Goal: Information Seeking & Learning: Learn about a topic

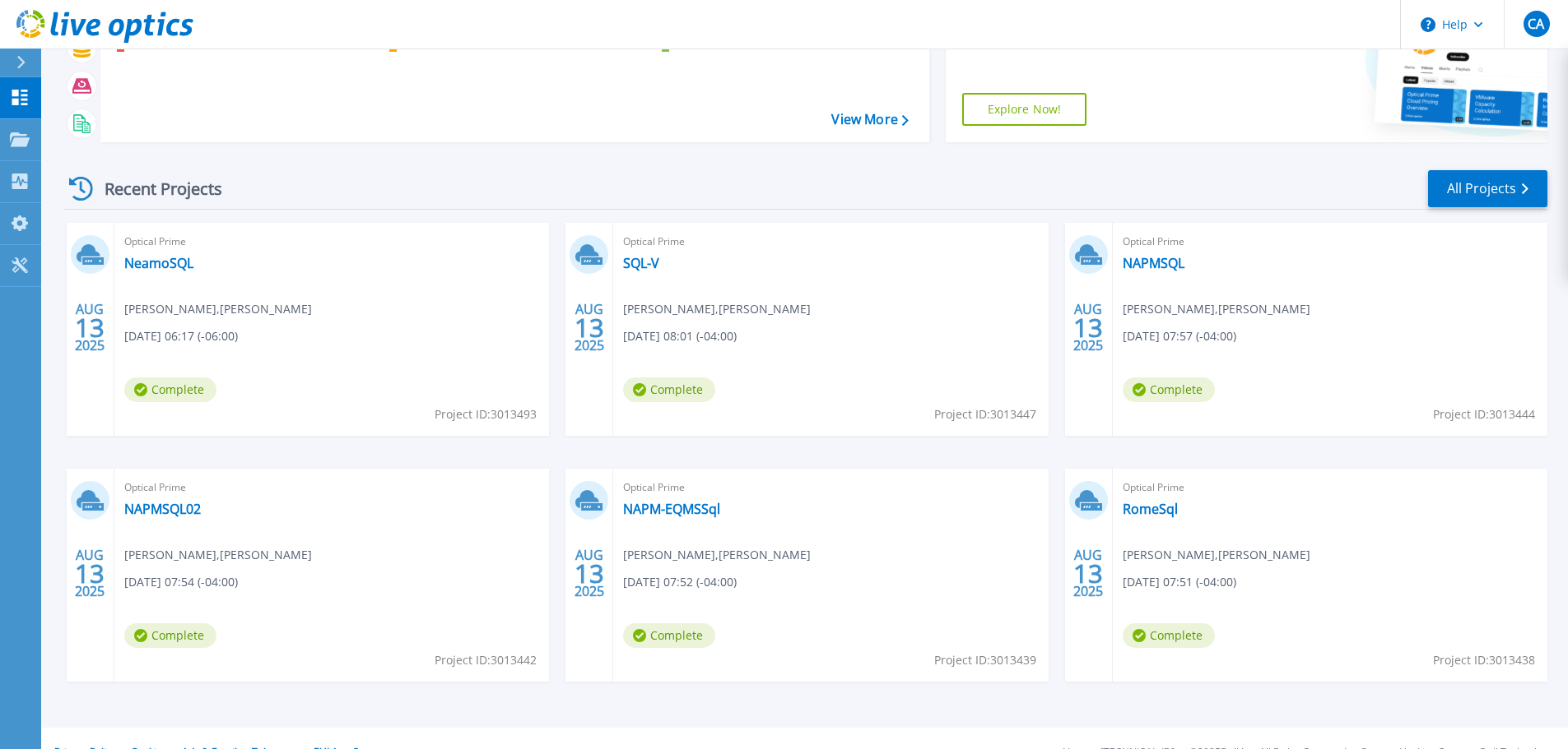
scroll to position [162, 0]
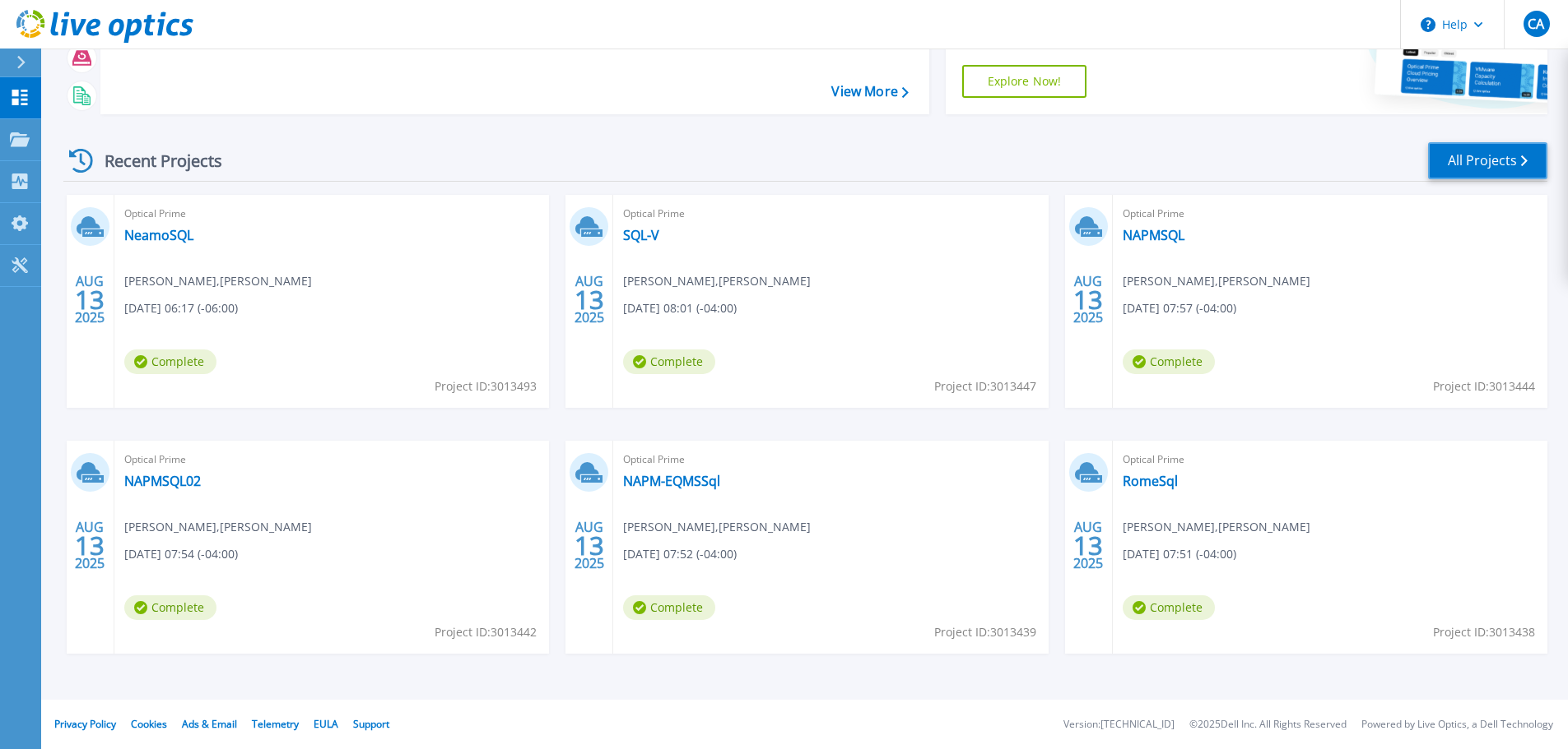
click at [1498, 164] on link "All Projects" at bounding box center [1488, 160] width 119 height 37
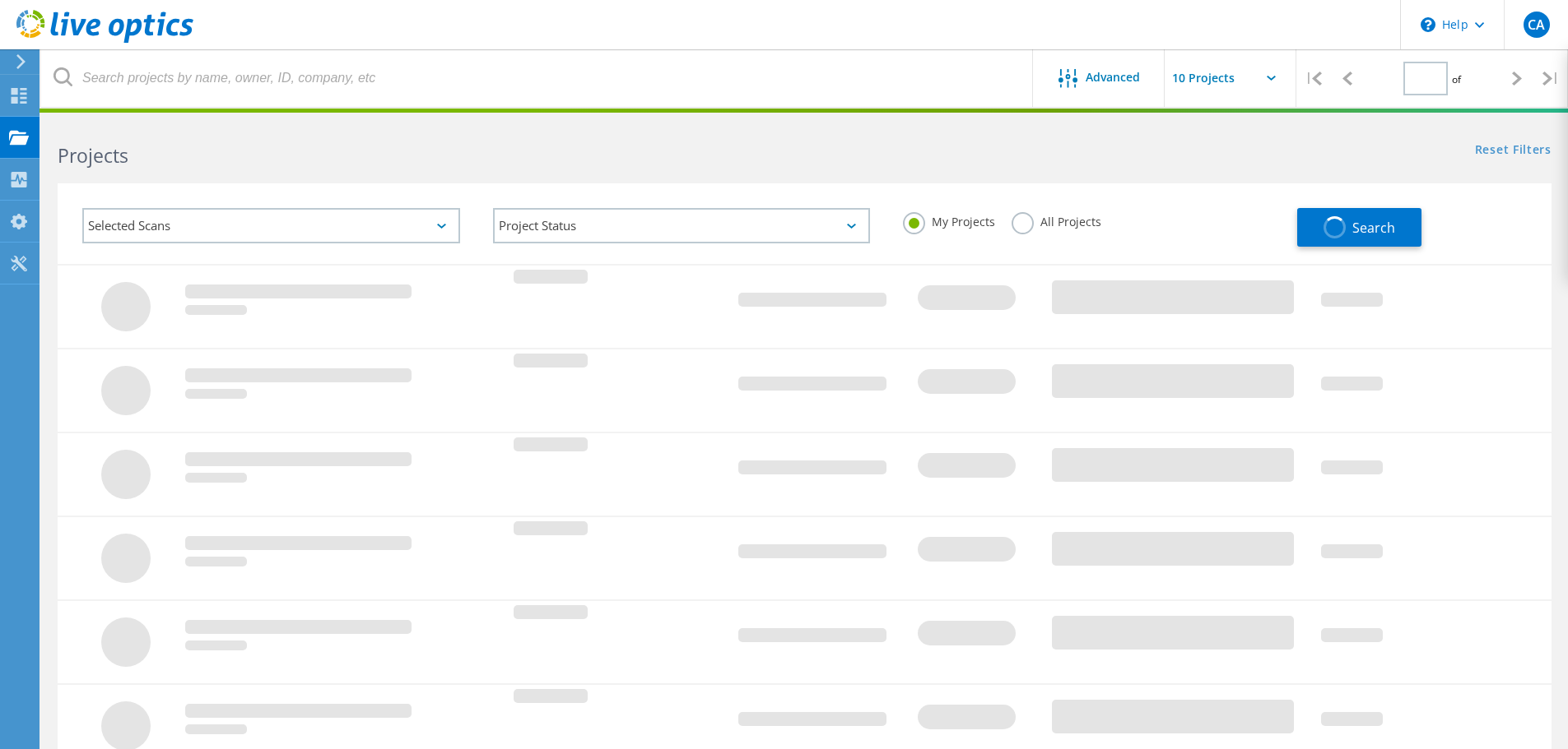
type input "1"
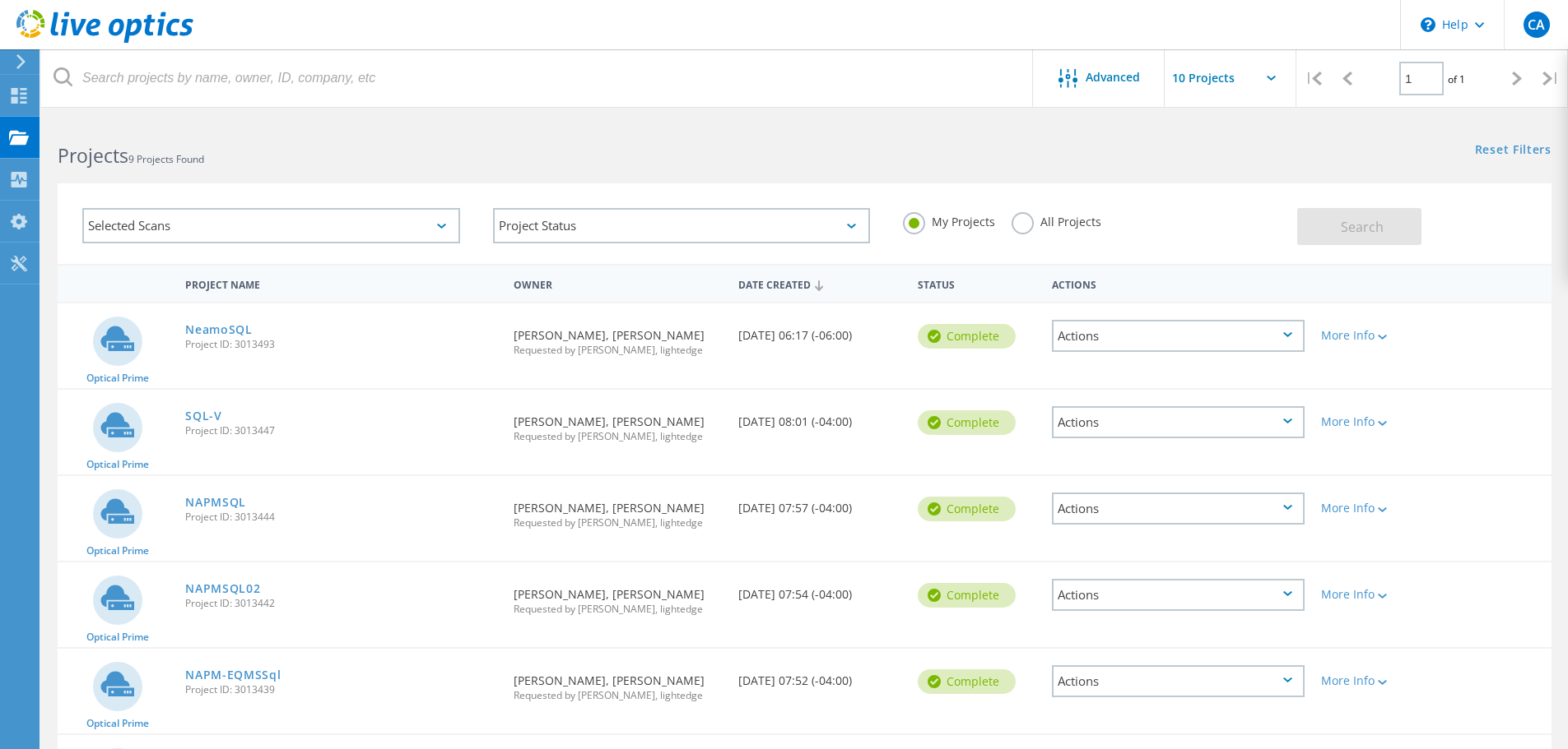
click at [1298, 322] on div "Actions" at bounding box center [1178, 336] width 253 height 32
click at [1493, 374] on div "Optical Prime NeamoSQL Project ID: 3013493 Requested By [PERSON_NAME], [PERSON_…" at bounding box center [804, 346] width 1494 height 85
click at [1393, 332] on div "More Info" at bounding box center [1372, 336] width 103 height 11
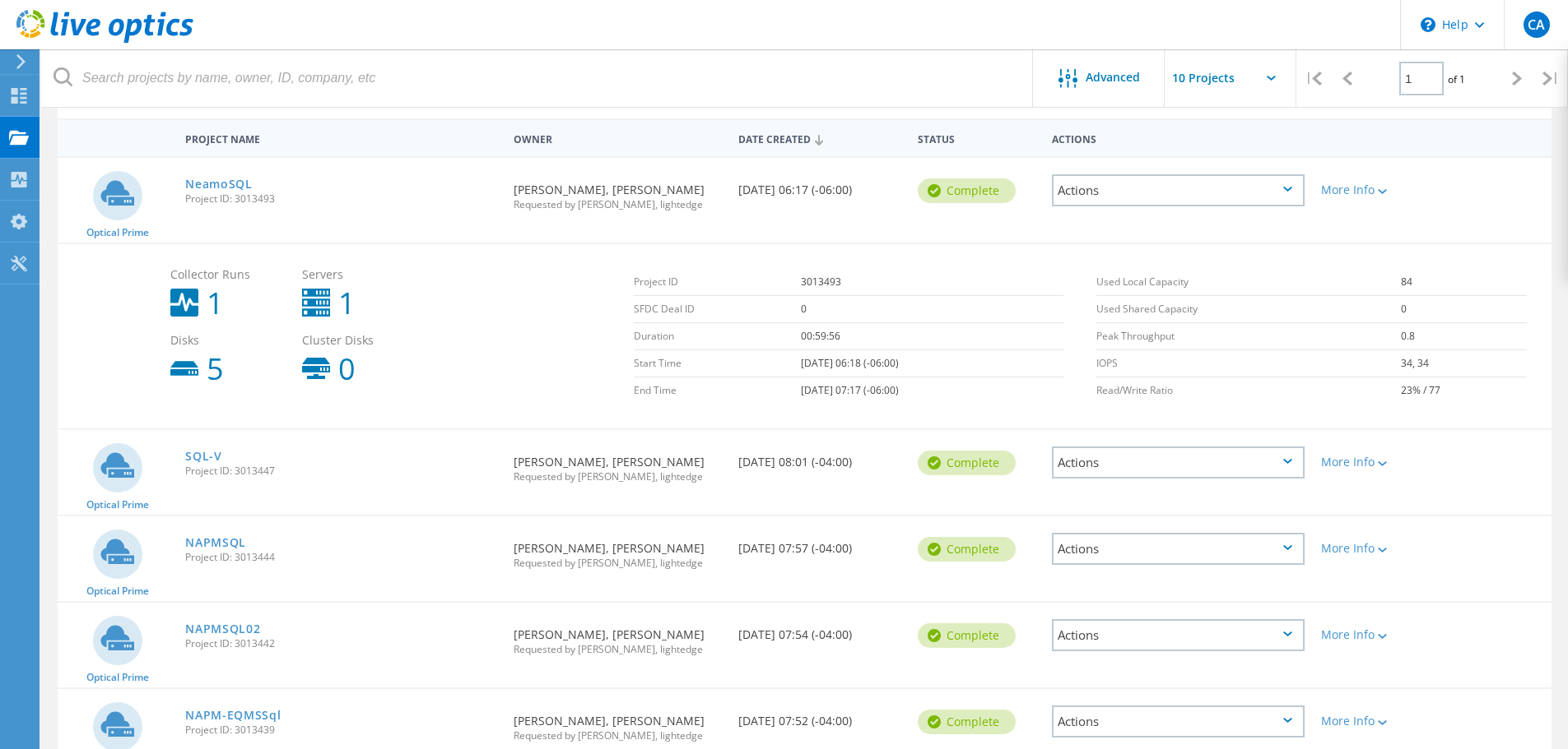
scroll to position [165, 0]
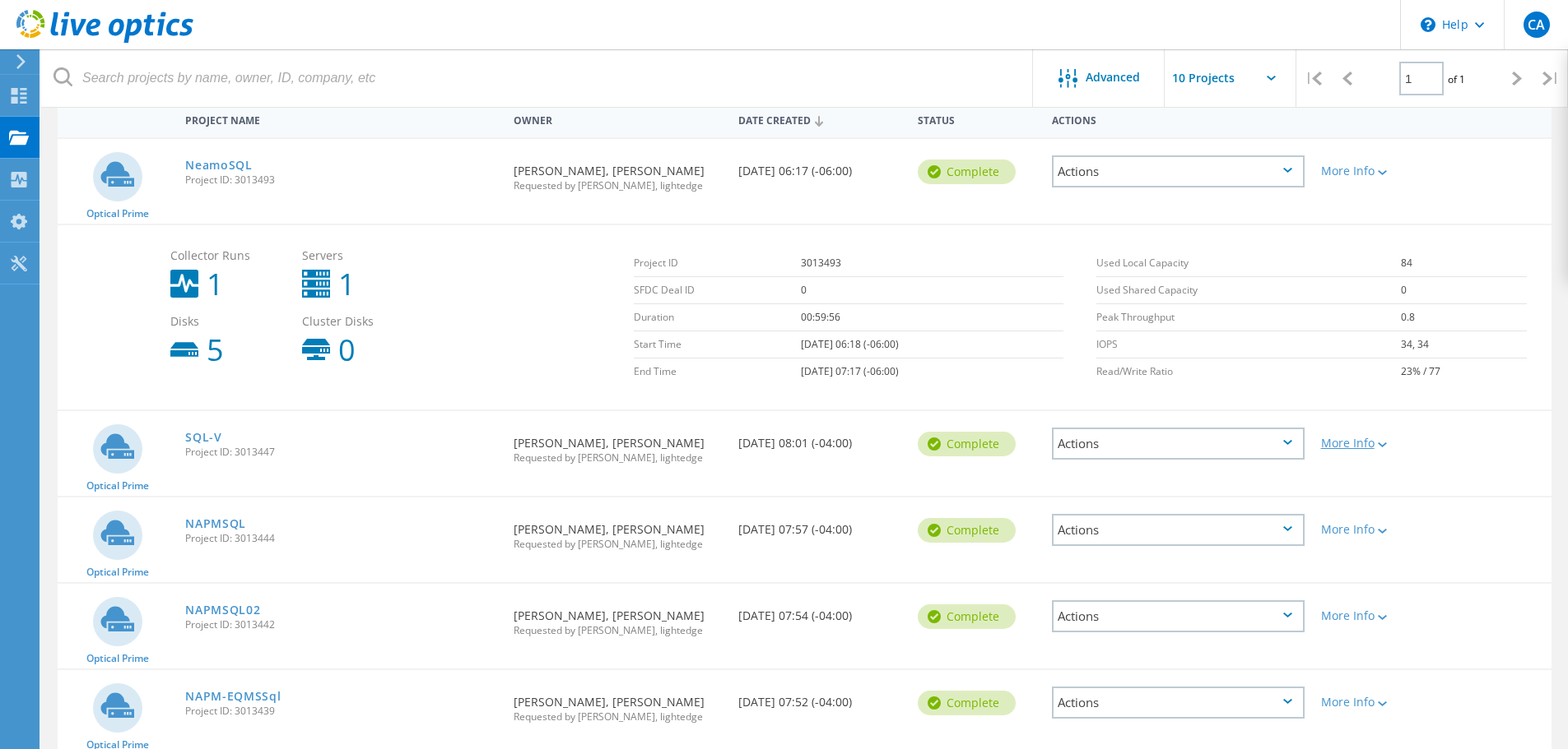
click at [1384, 445] on icon at bounding box center [1383, 444] width 9 height 5
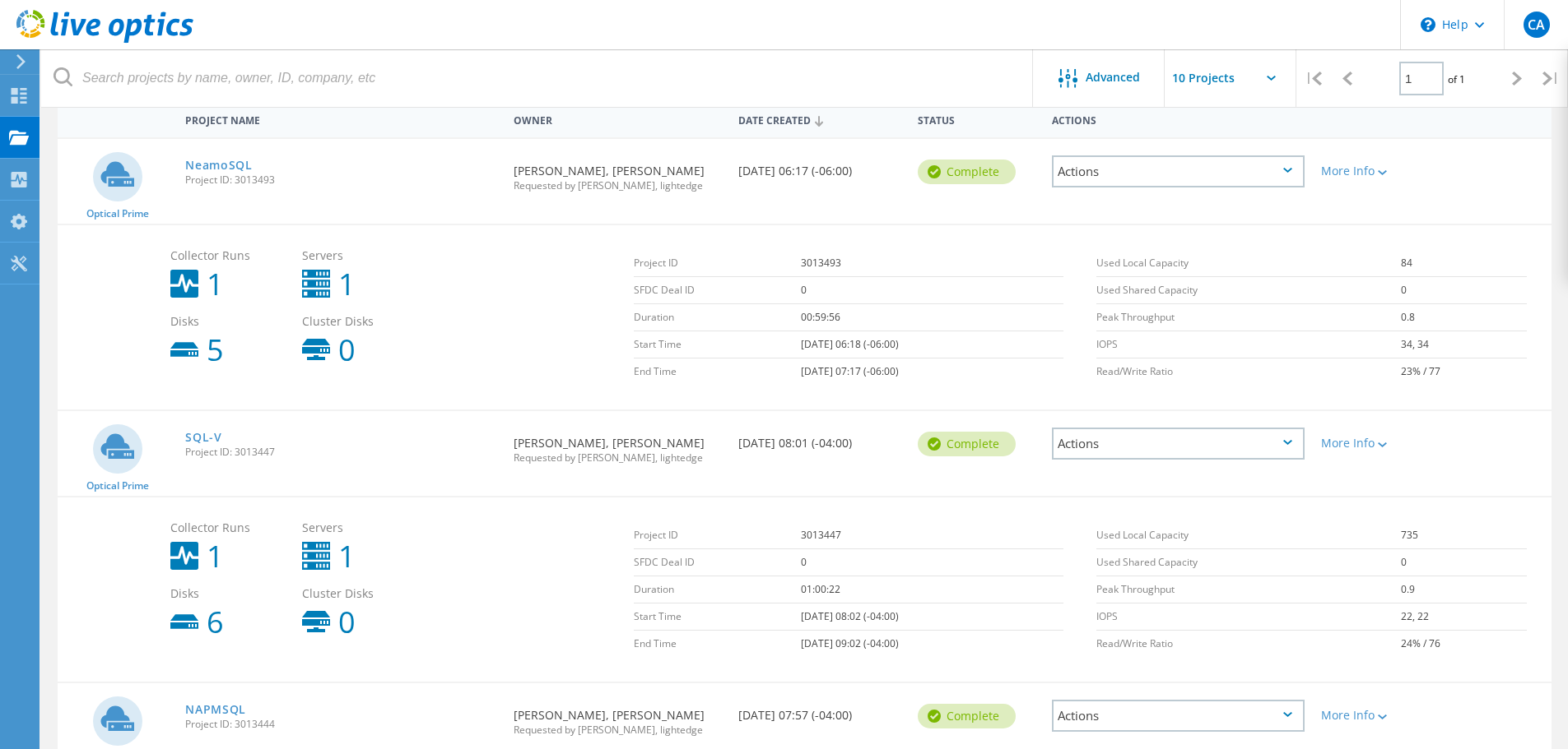
scroll to position [411, 0]
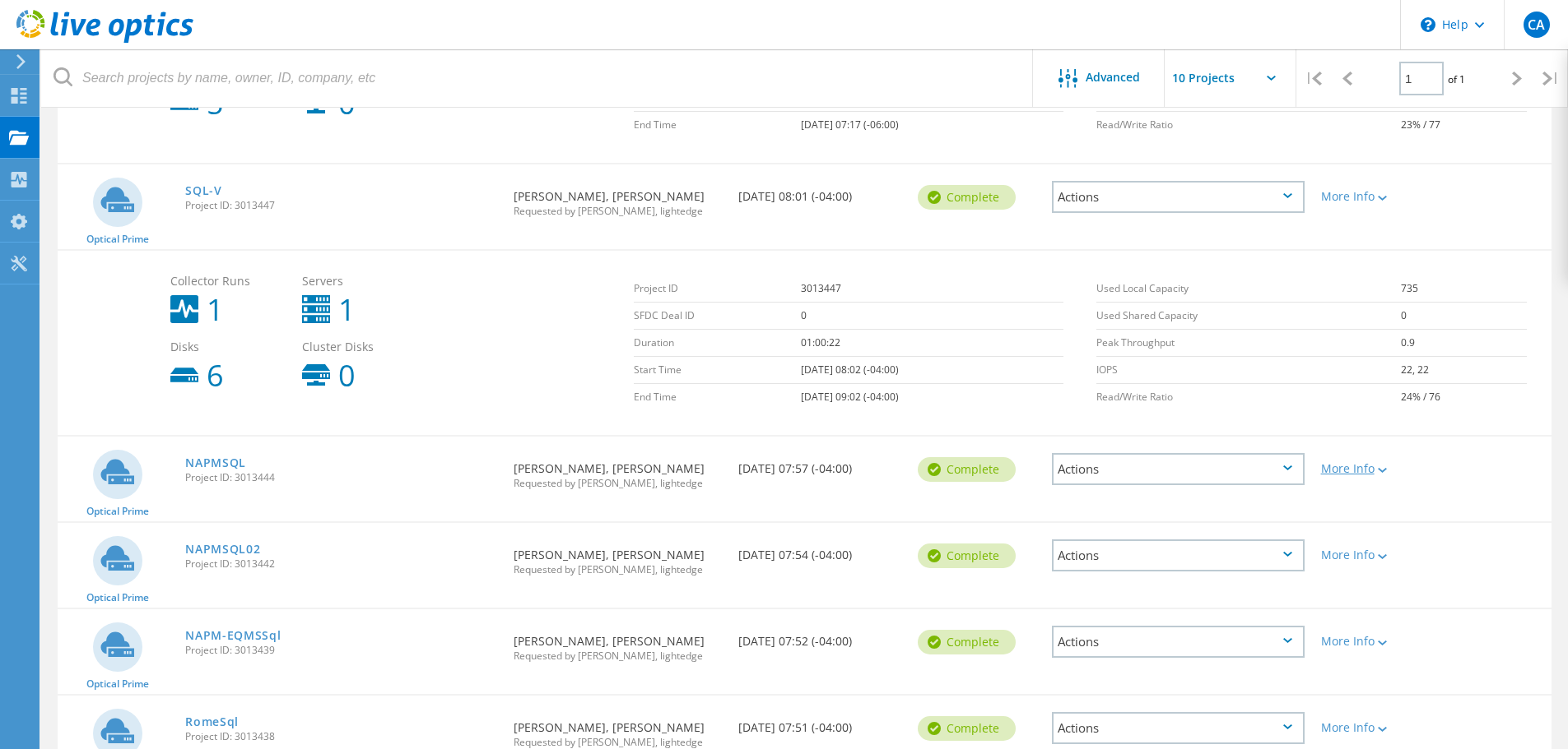
click at [1383, 472] on icon at bounding box center [1383, 470] width 9 height 5
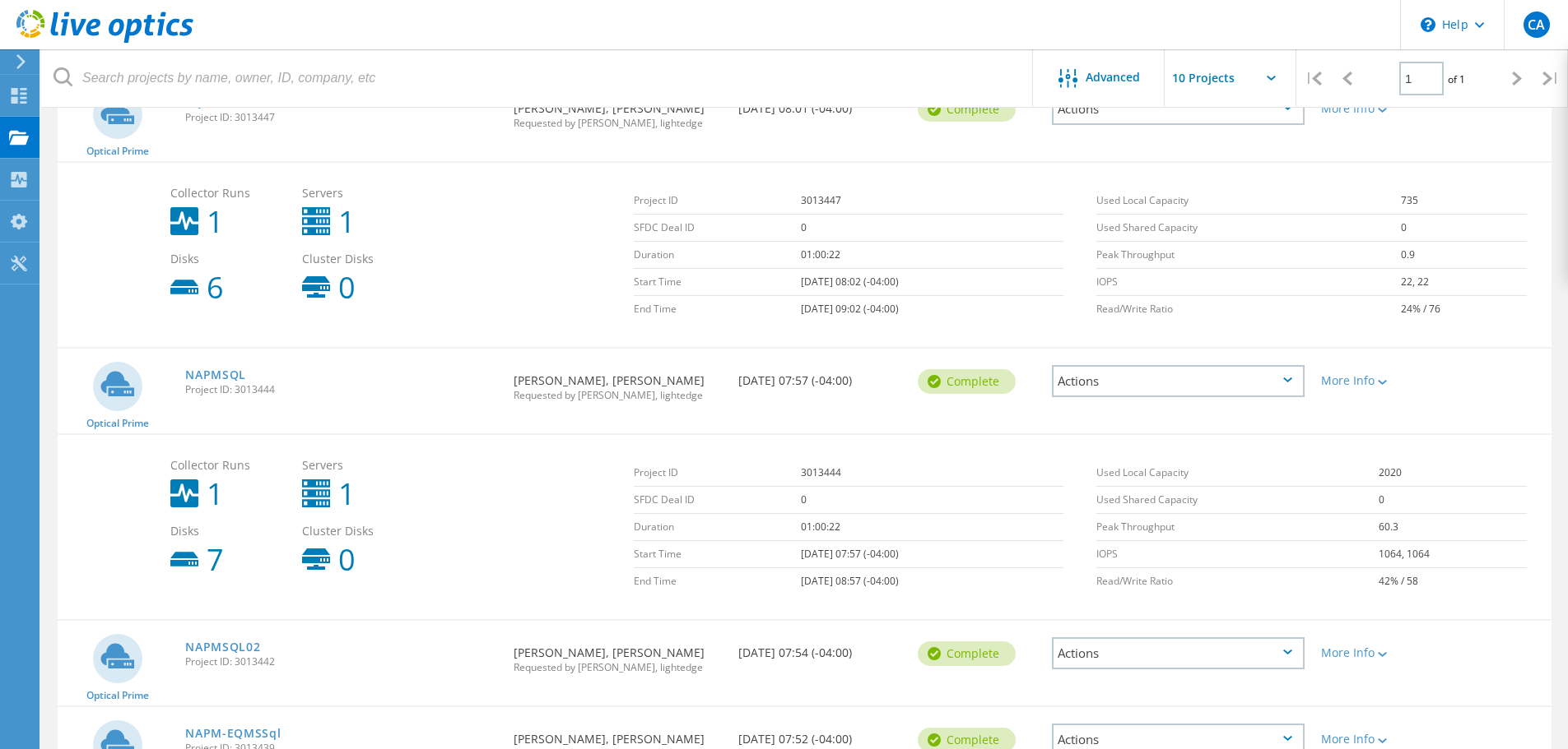
scroll to position [658, 0]
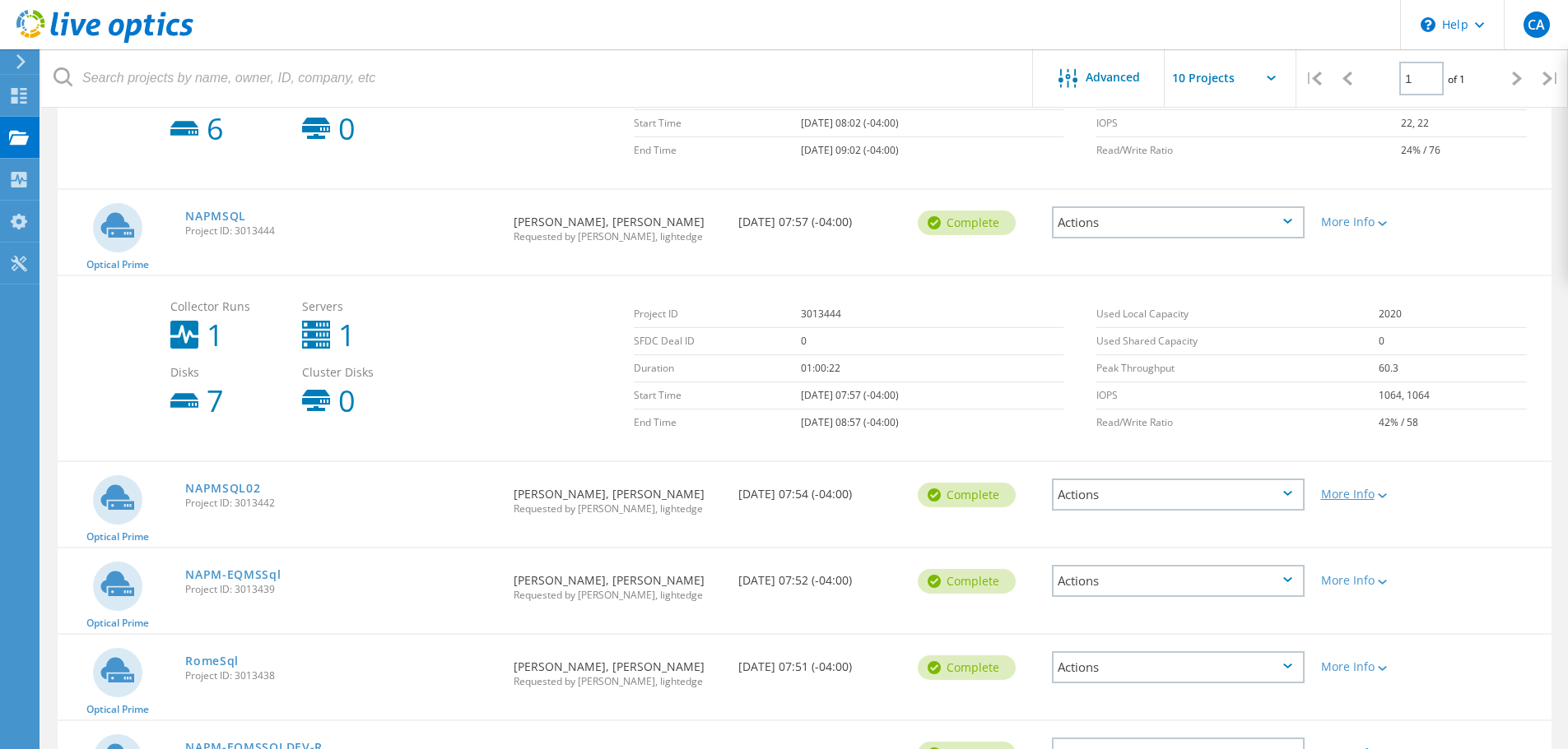
click at [1382, 489] on lo-svg-helper at bounding box center [1380, 495] width 12 height 14
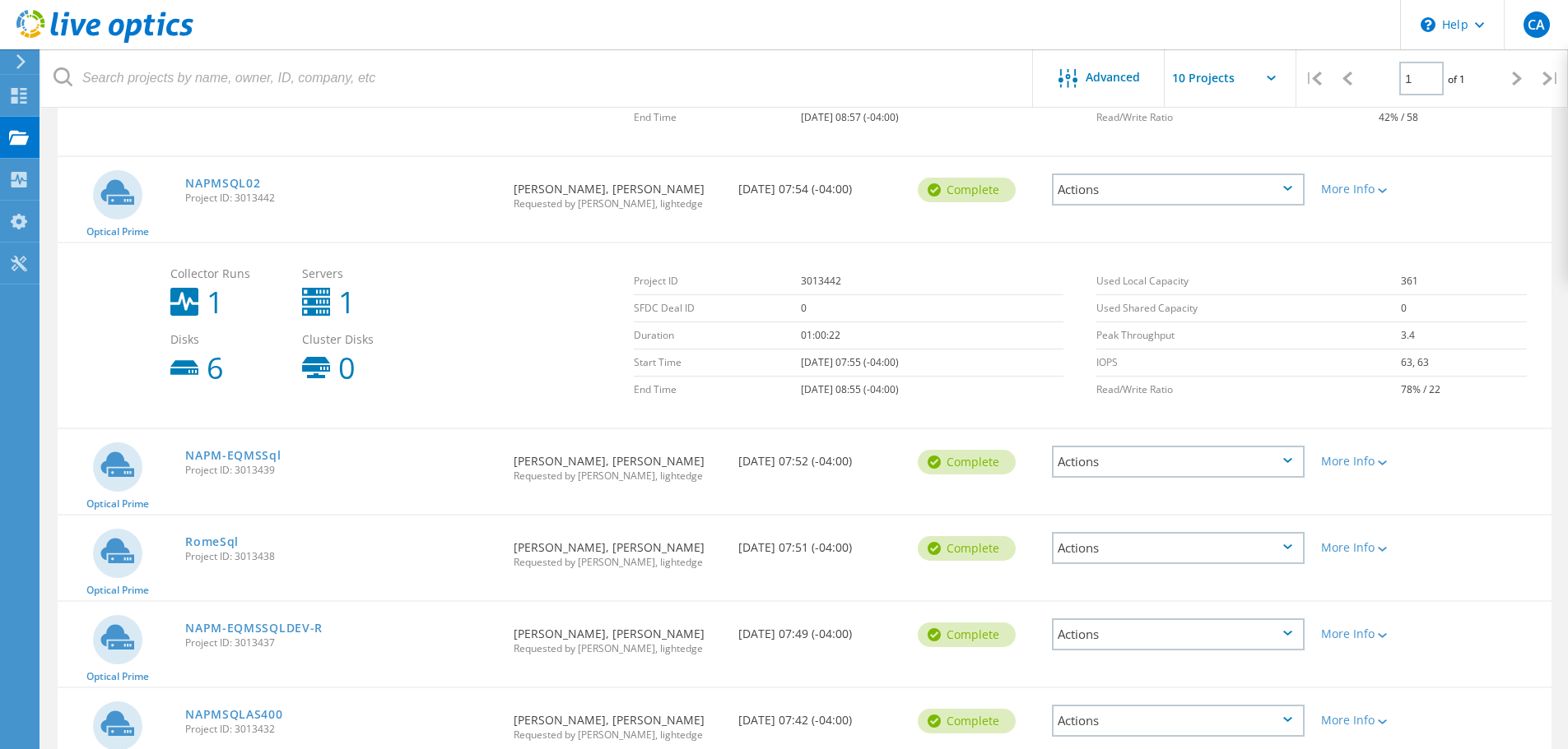
scroll to position [987, 0]
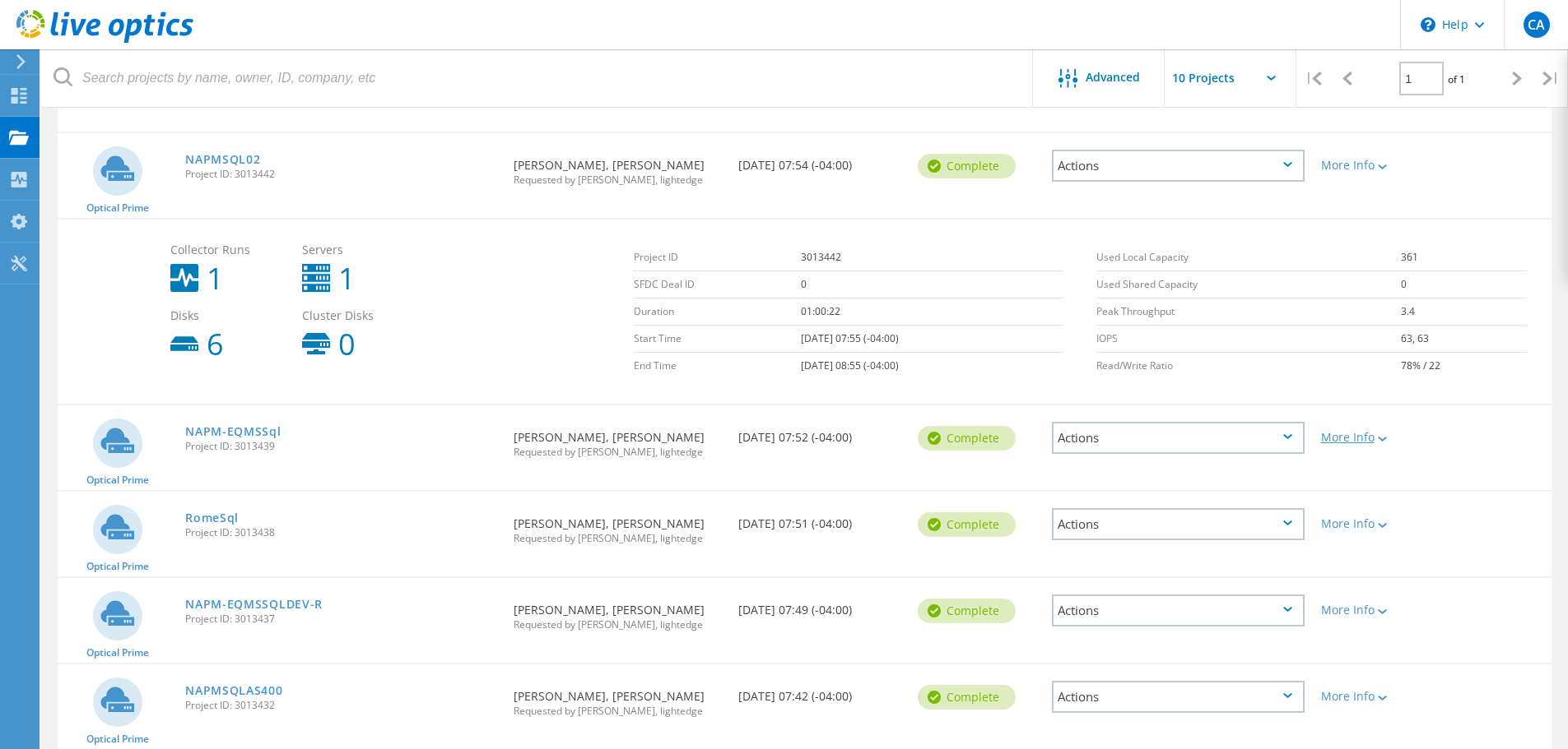
click at [1381, 444] on lo-svg-helper at bounding box center [1380, 438] width 12 height 14
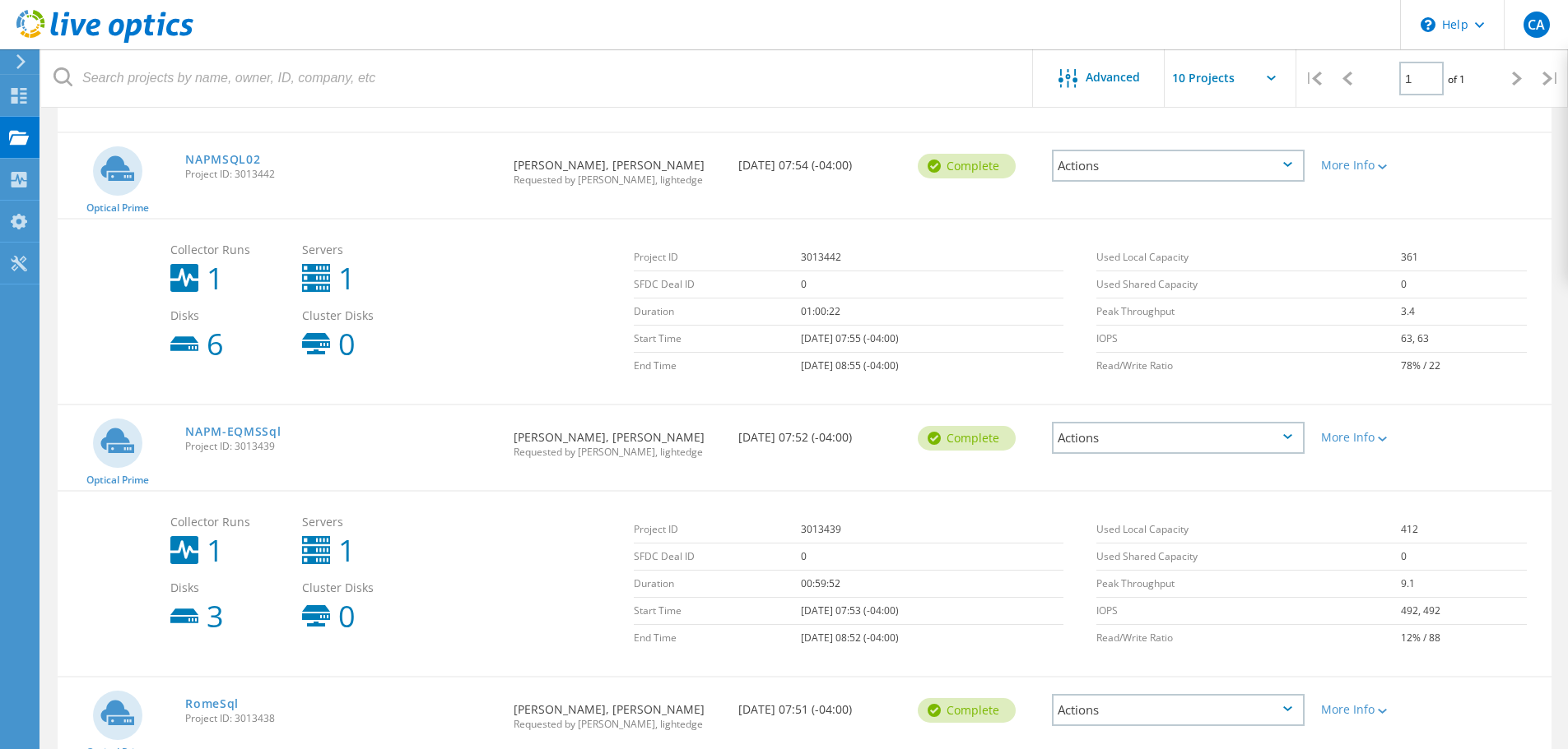
scroll to position [1316, 0]
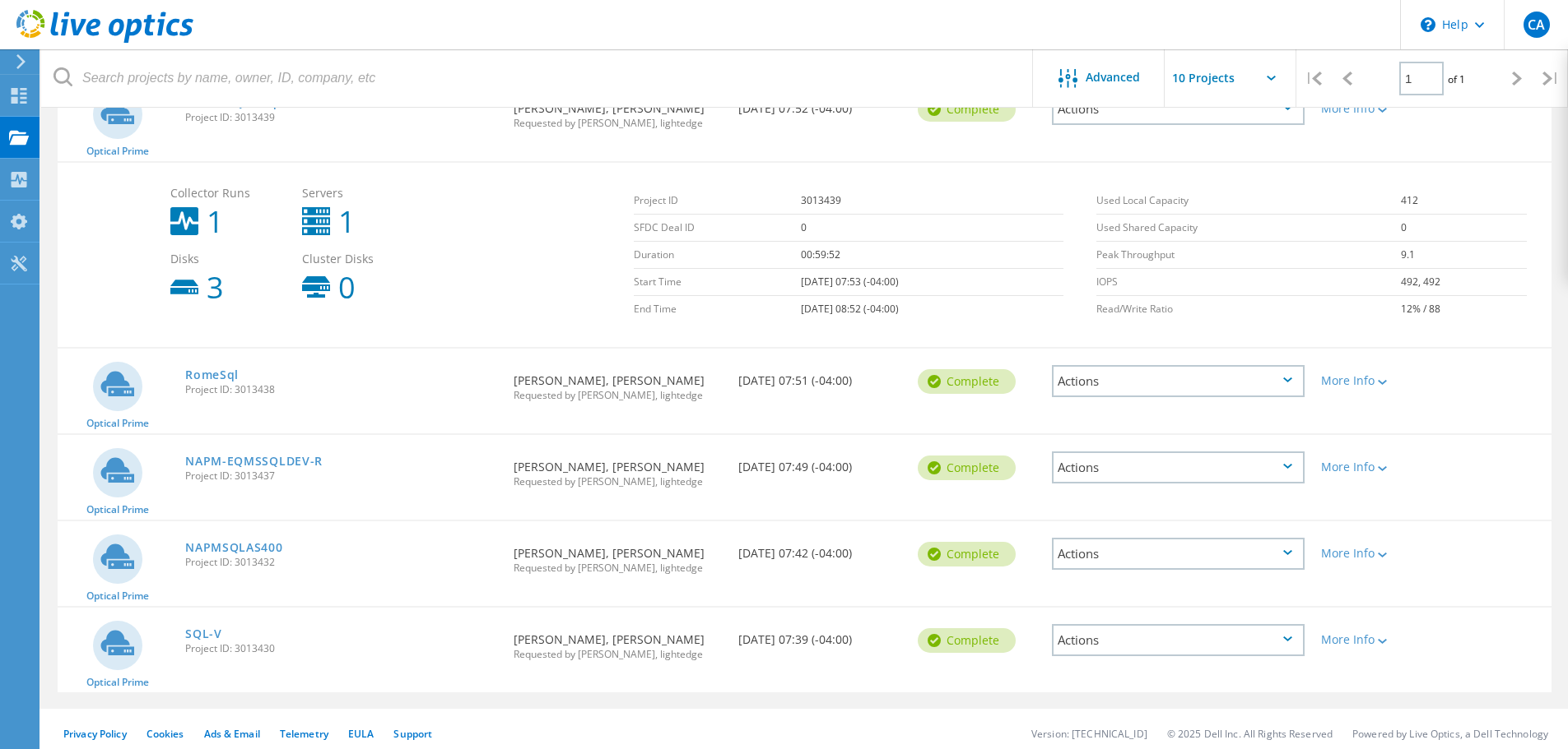
click at [1377, 393] on div "More Info" at bounding box center [1372, 375] width 119 height 54
drag, startPoint x: 1375, startPoint y: 389, endPoint x: 1372, endPoint y: 427, distance: 38.1
click at [1375, 392] on div "More Info" at bounding box center [1372, 375] width 119 height 54
click at [1377, 382] on div at bounding box center [1380, 381] width 12 height 9
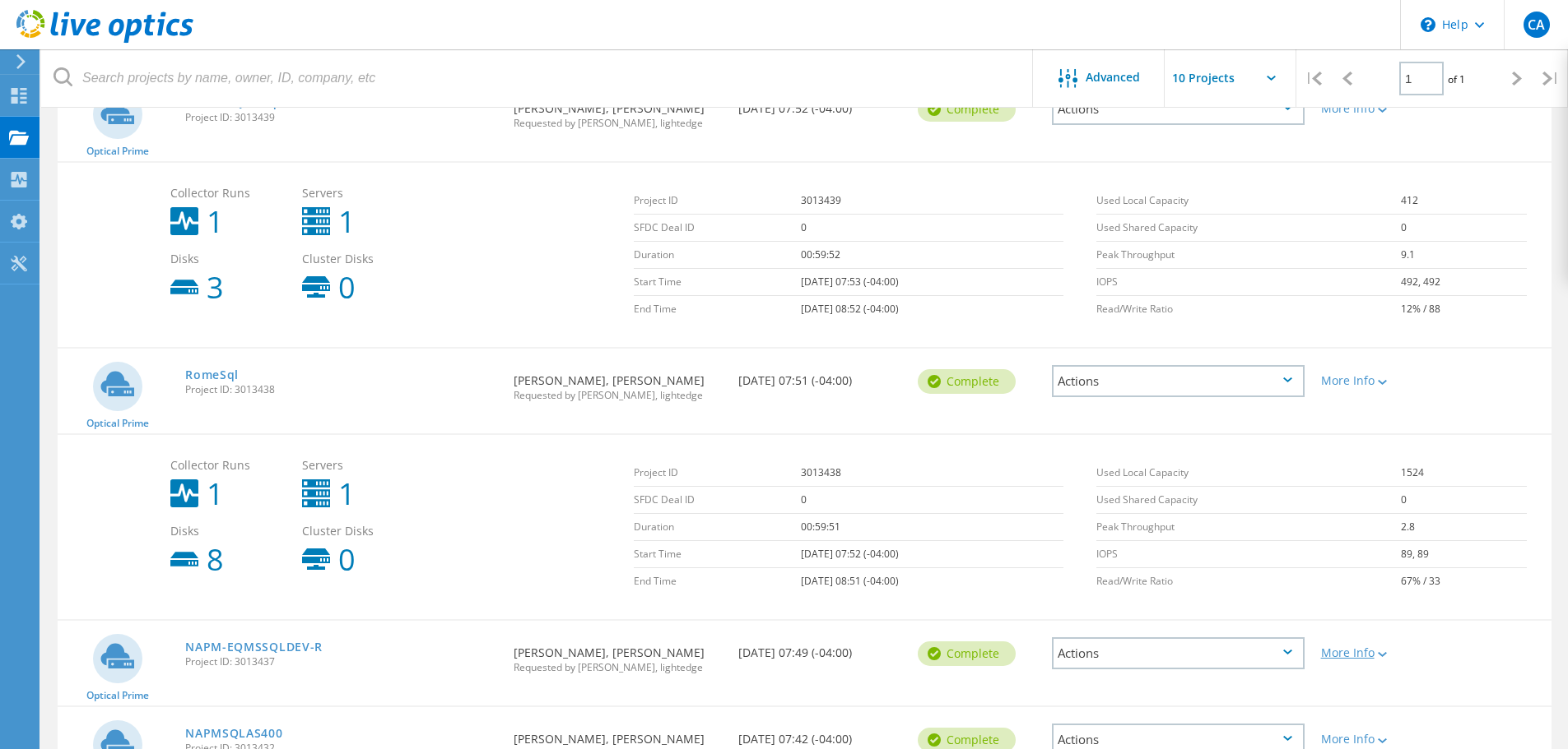
click at [1373, 653] on div "More Info" at bounding box center [1372, 653] width 103 height 11
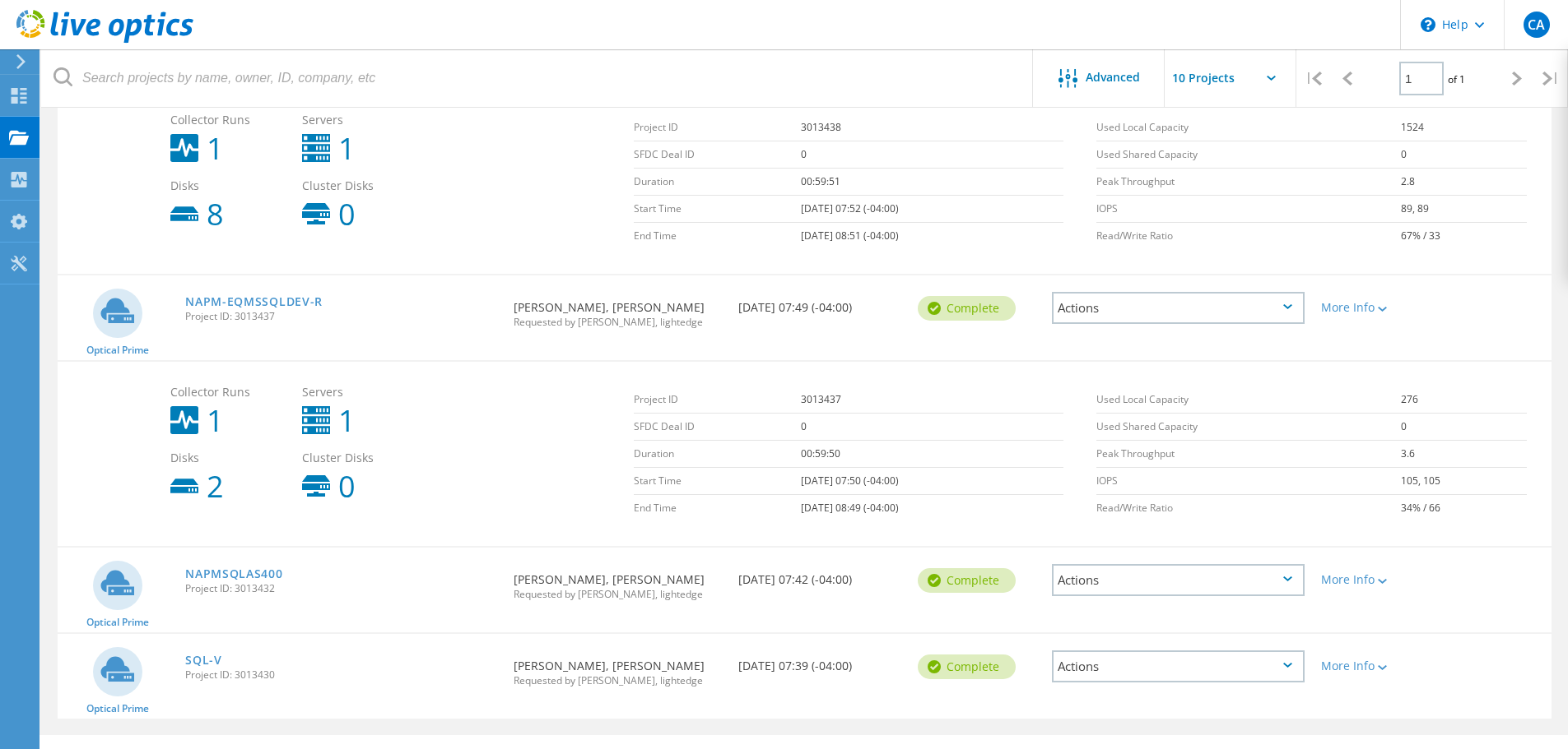
scroll to position [1697, 0]
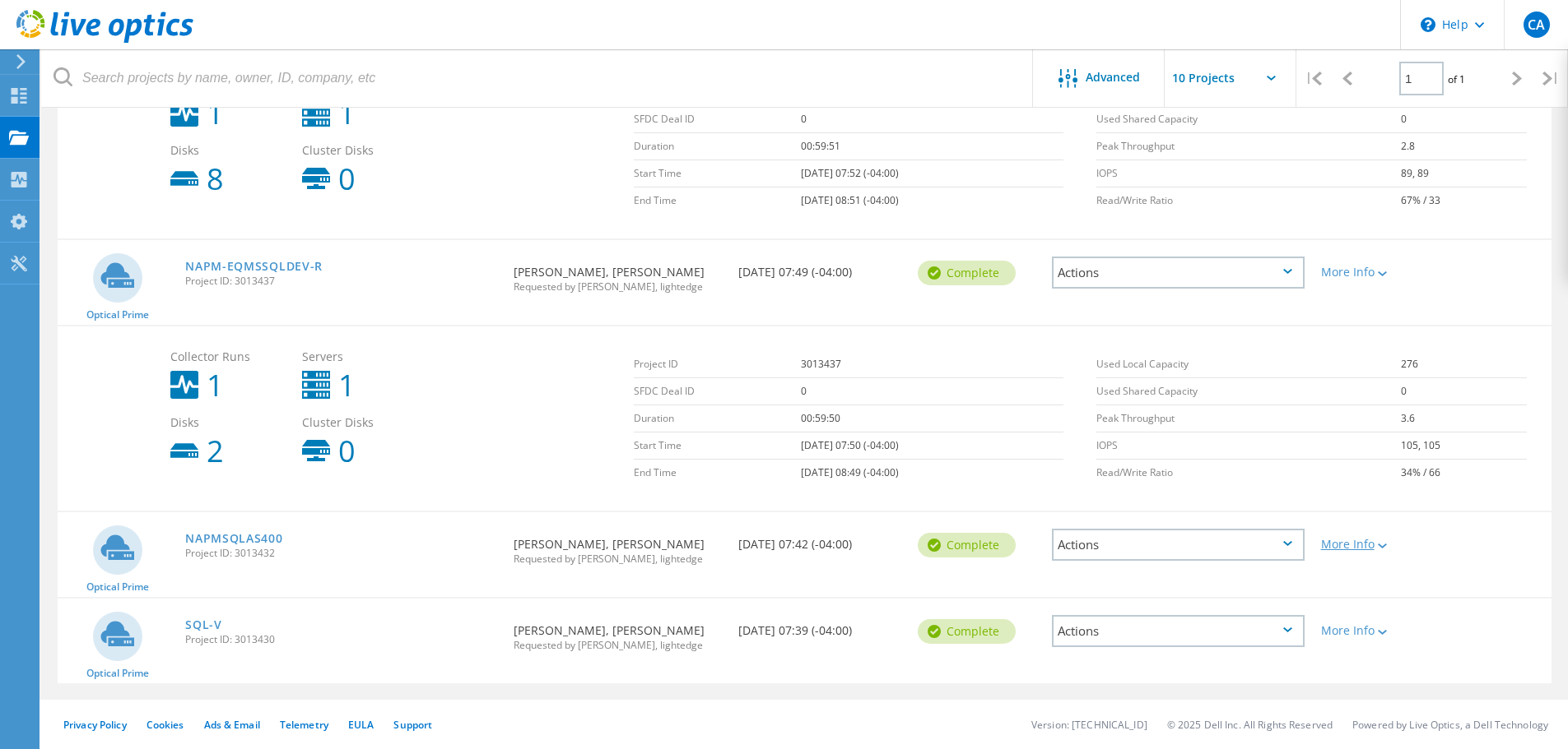
click at [1361, 548] on div "More Info" at bounding box center [1372, 545] width 103 height 11
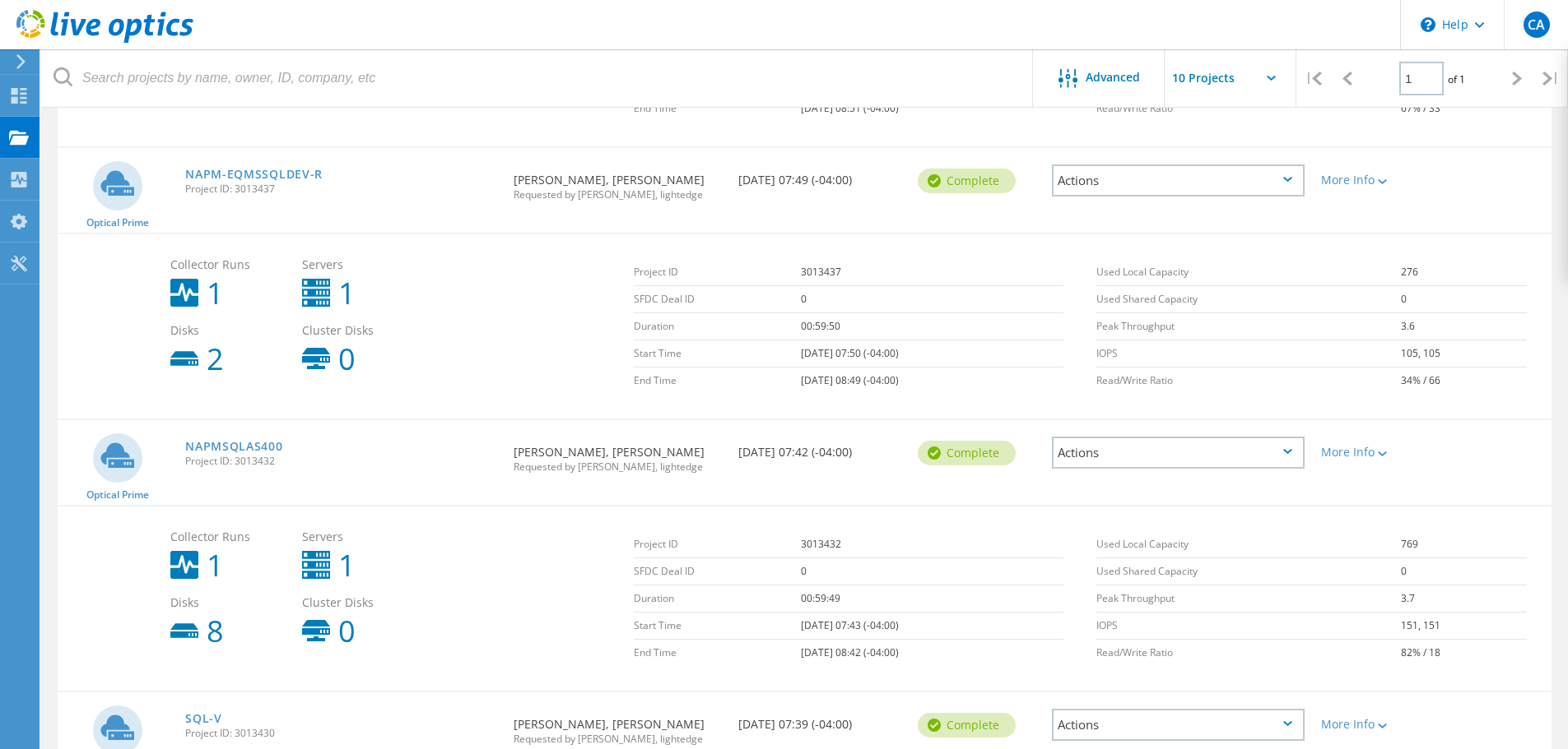
scroll to position [1883, 0]
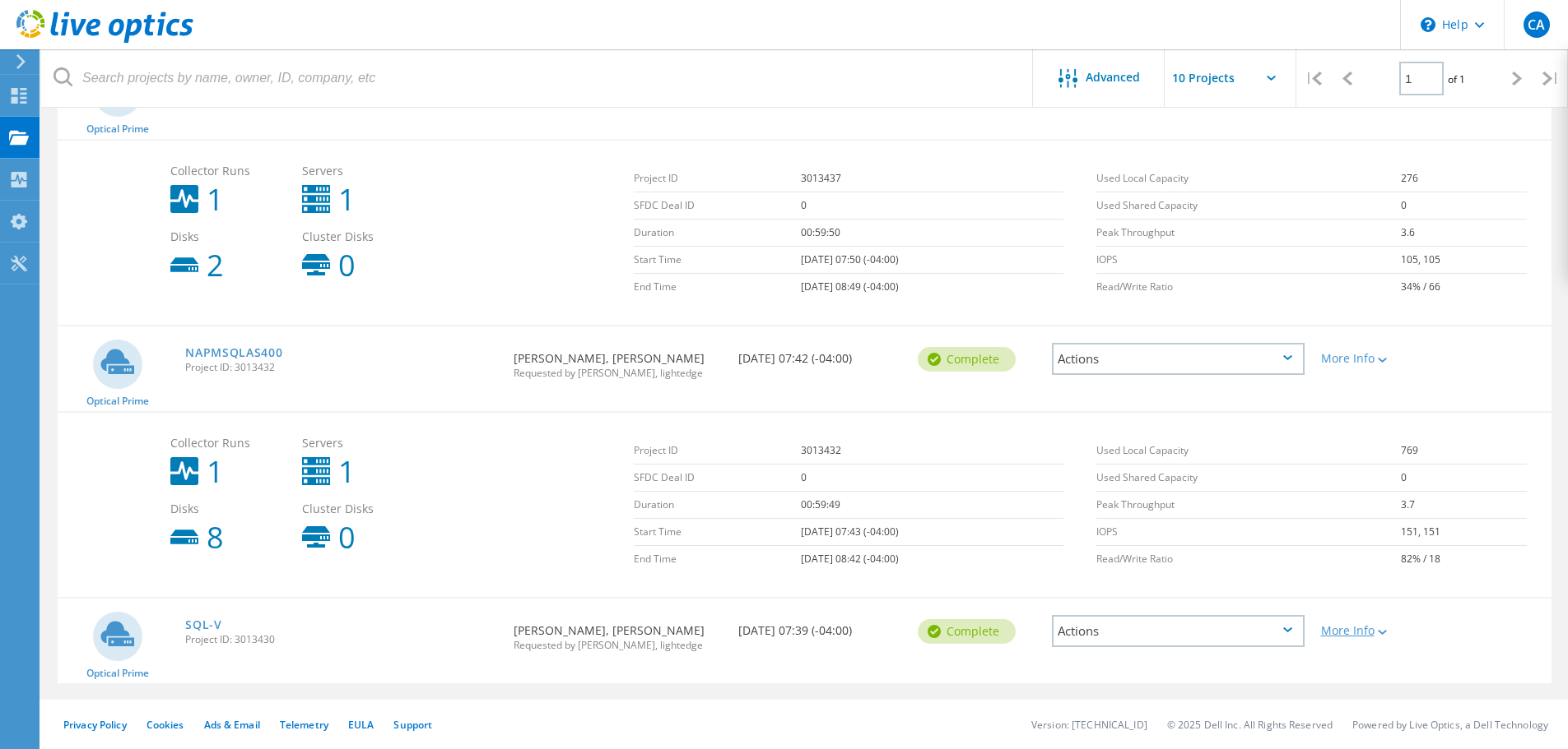
click at [1372, 632] on div "More Info" at bounding box center [1372, 631] width 103 height 11
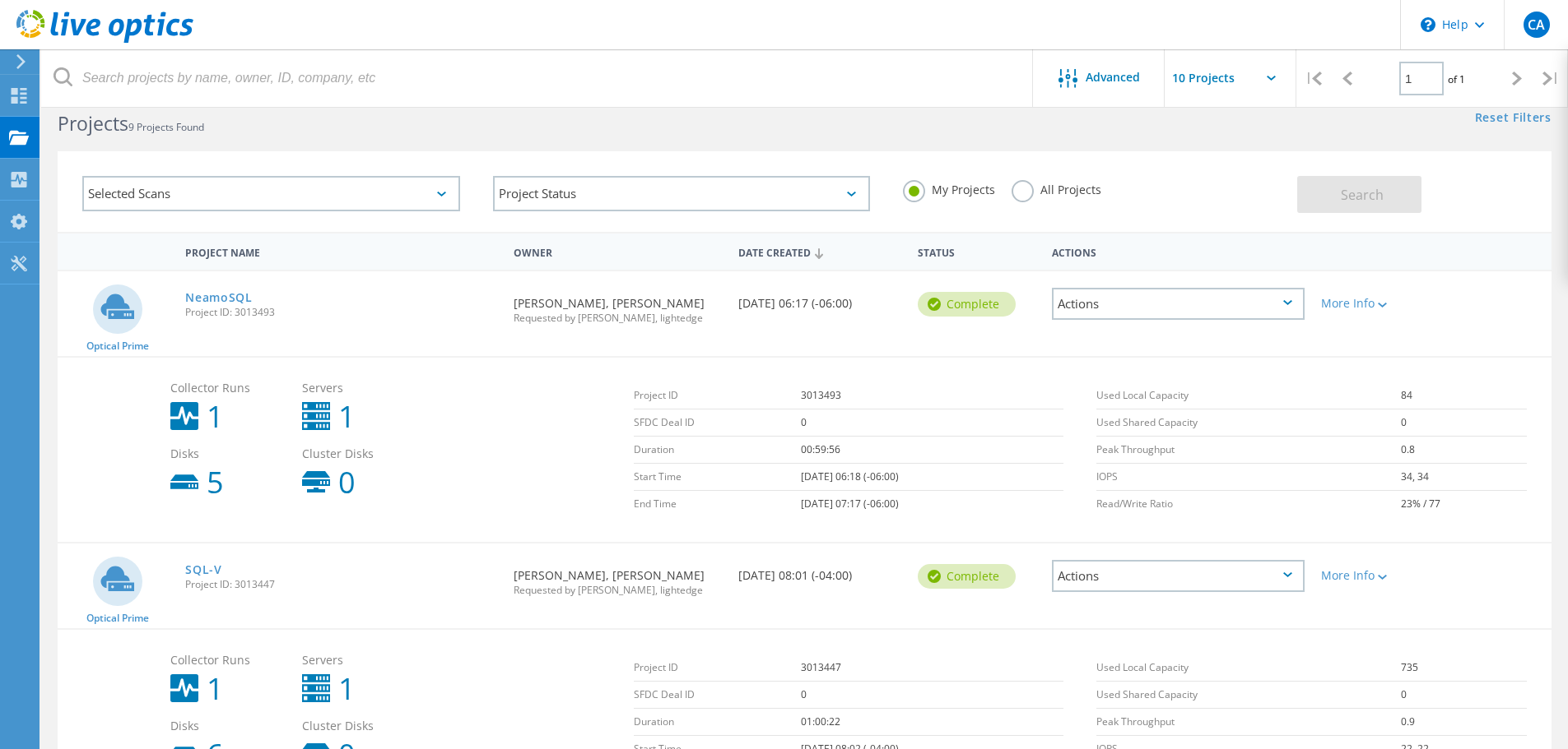
scroll to position [0, 0]
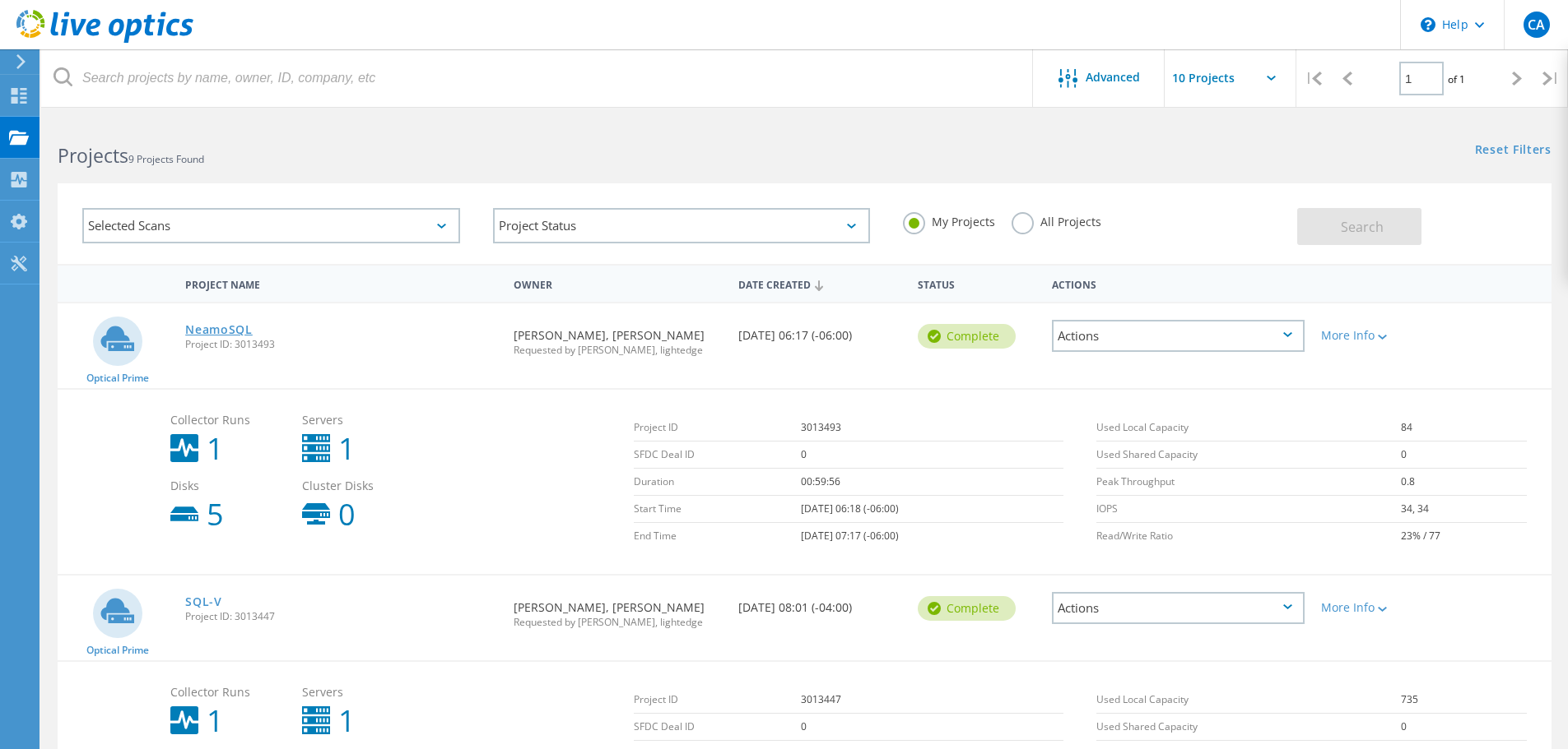
click at [225, 328] on link "NeamoSQL" at bounding box center [219, 330] width 67 height 11
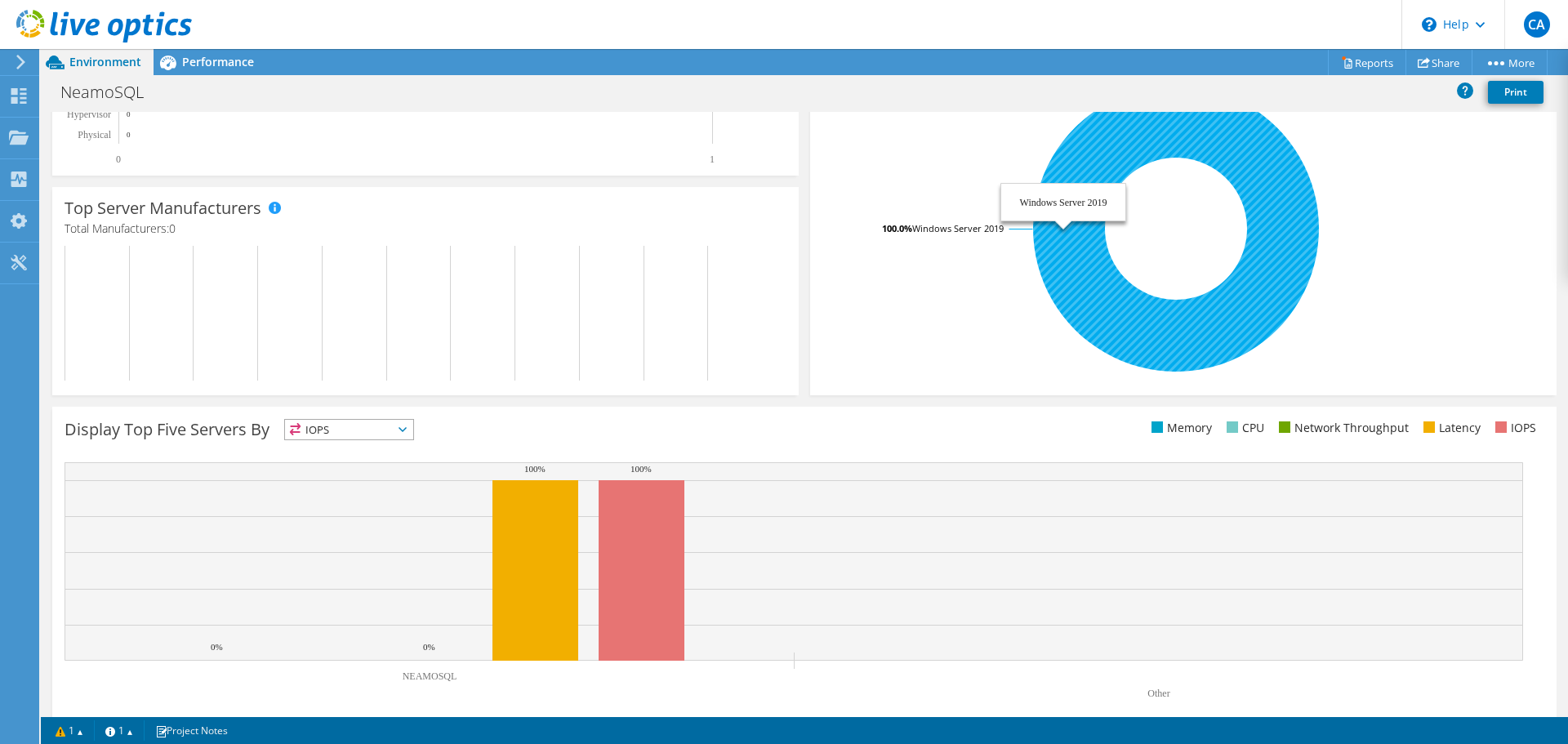
scroll to position [163, 0]
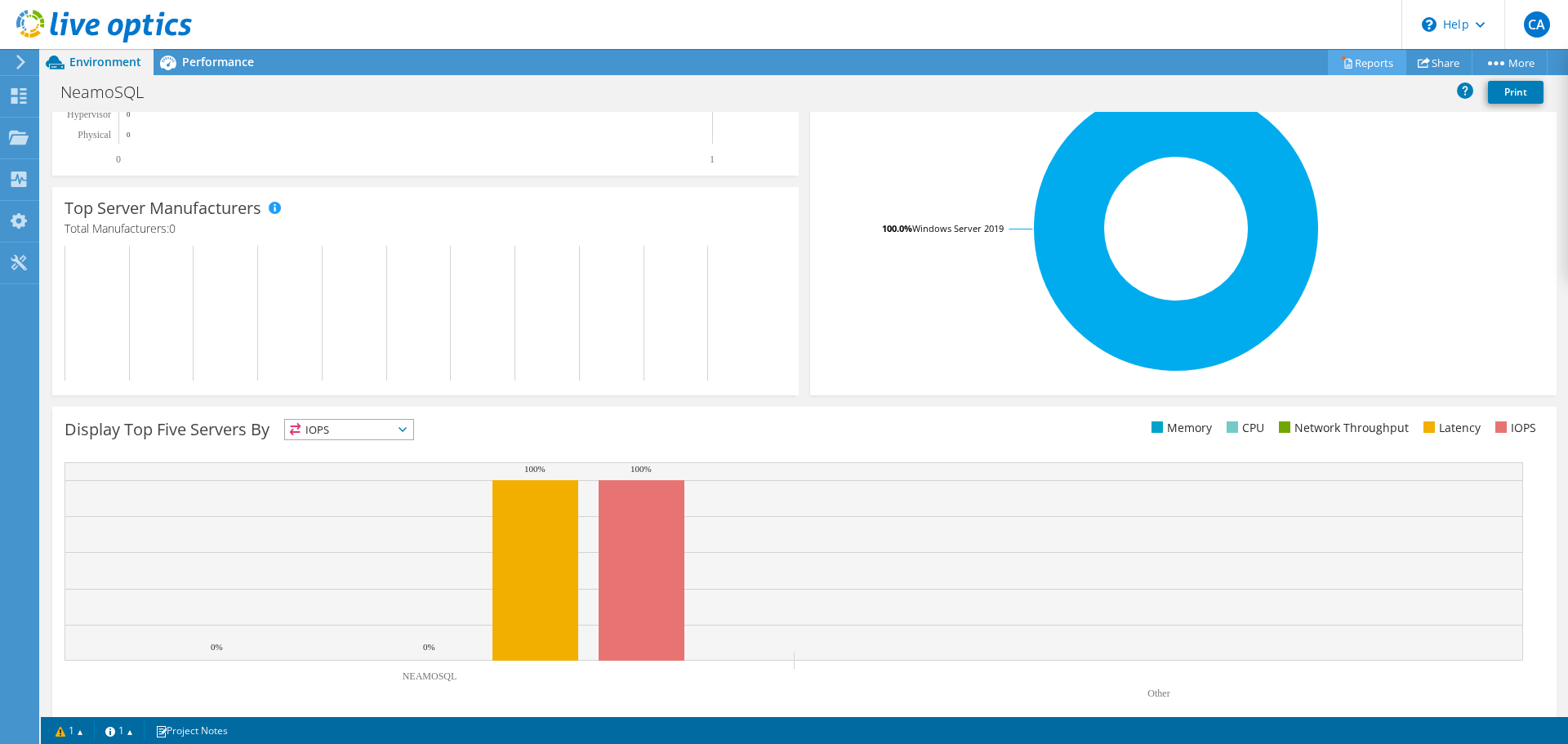
click at [1366, 62] on link "Reports" at bounding box center [1366, 62] width 78 height 25
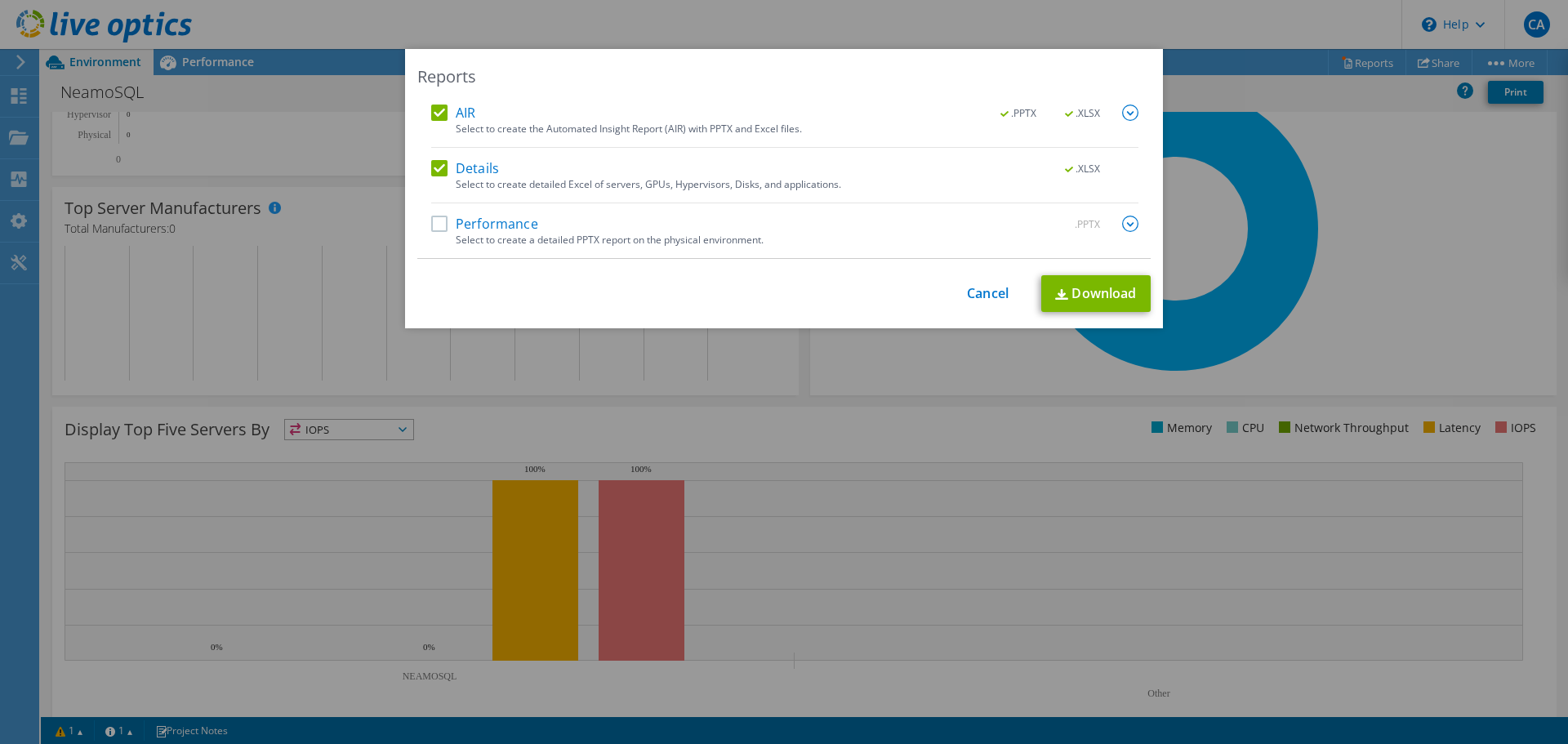
click at [436, 224] on label "Performance" at bounding box center [484, 224] width 107 height 16
click at [0, 0] on input "Performance" at bounding box center [0, 0] width 0 height 0
click at [1136, 223] on div "AIR .PPTX .XLSX Select to create the Automated Insight Report (AIR) with PPTX a…" at bounding box center [783, 181] width 733 height 154
click at [967, 287] on link "Cancel" at bounding box center [988, 293] width 41 height 16
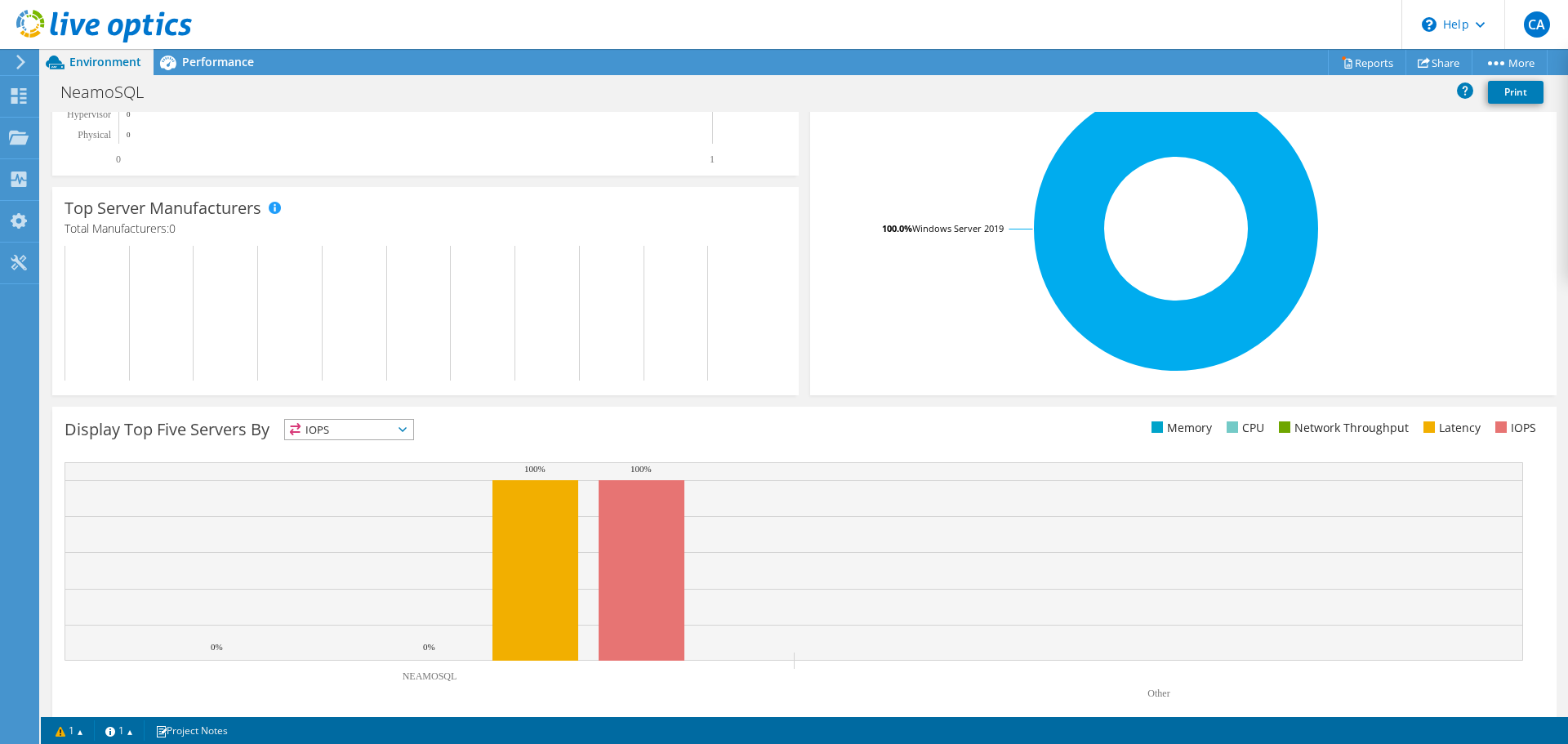
scroll to position [402, 0]
click at [24, 95] on icon at bounding box center [19, 96] width 20 height 16
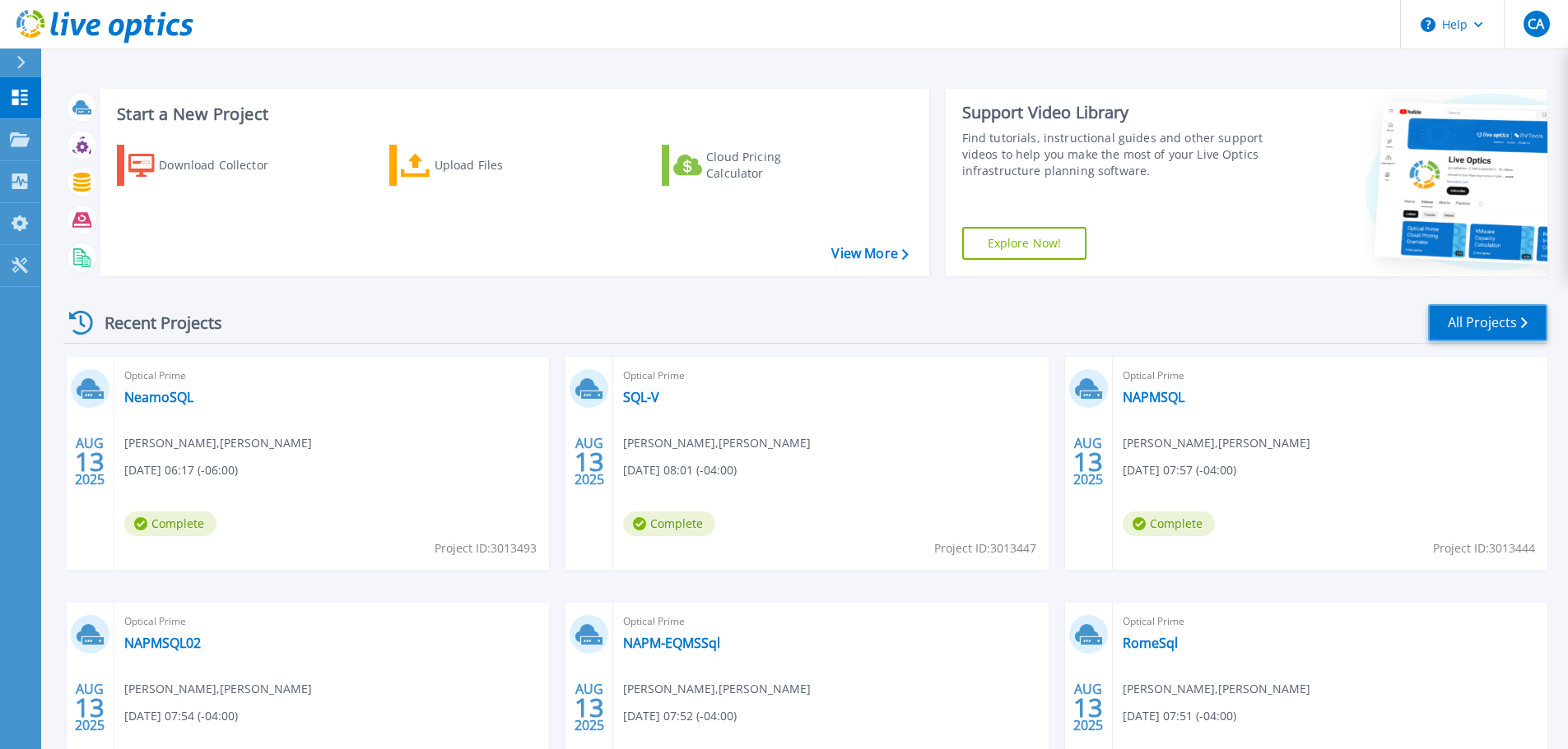
click at [1453, 314] on link "All Projects" at bounding box center [1488, 322] width 119 height 37
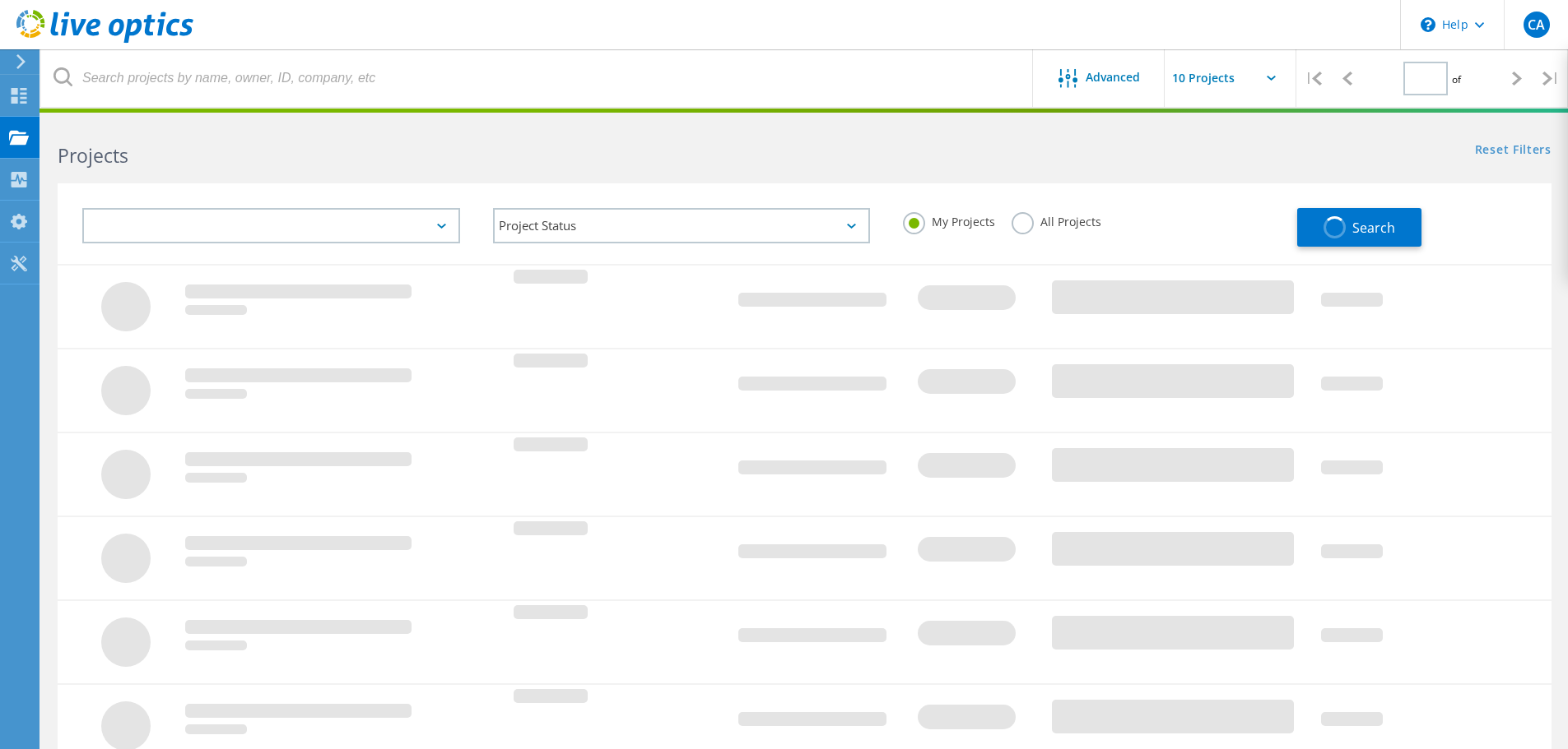
type input "1"
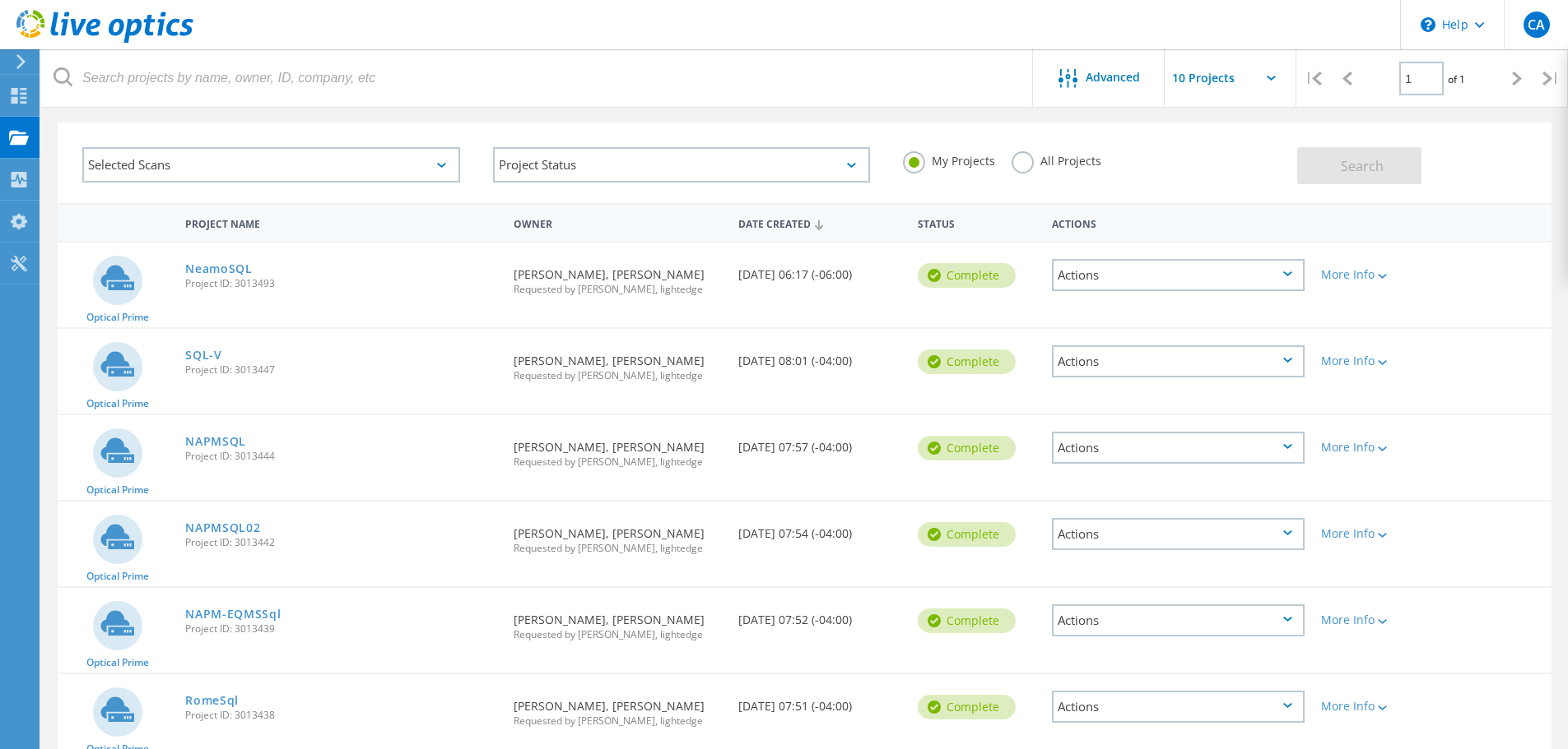
scroll to position [82, 0]
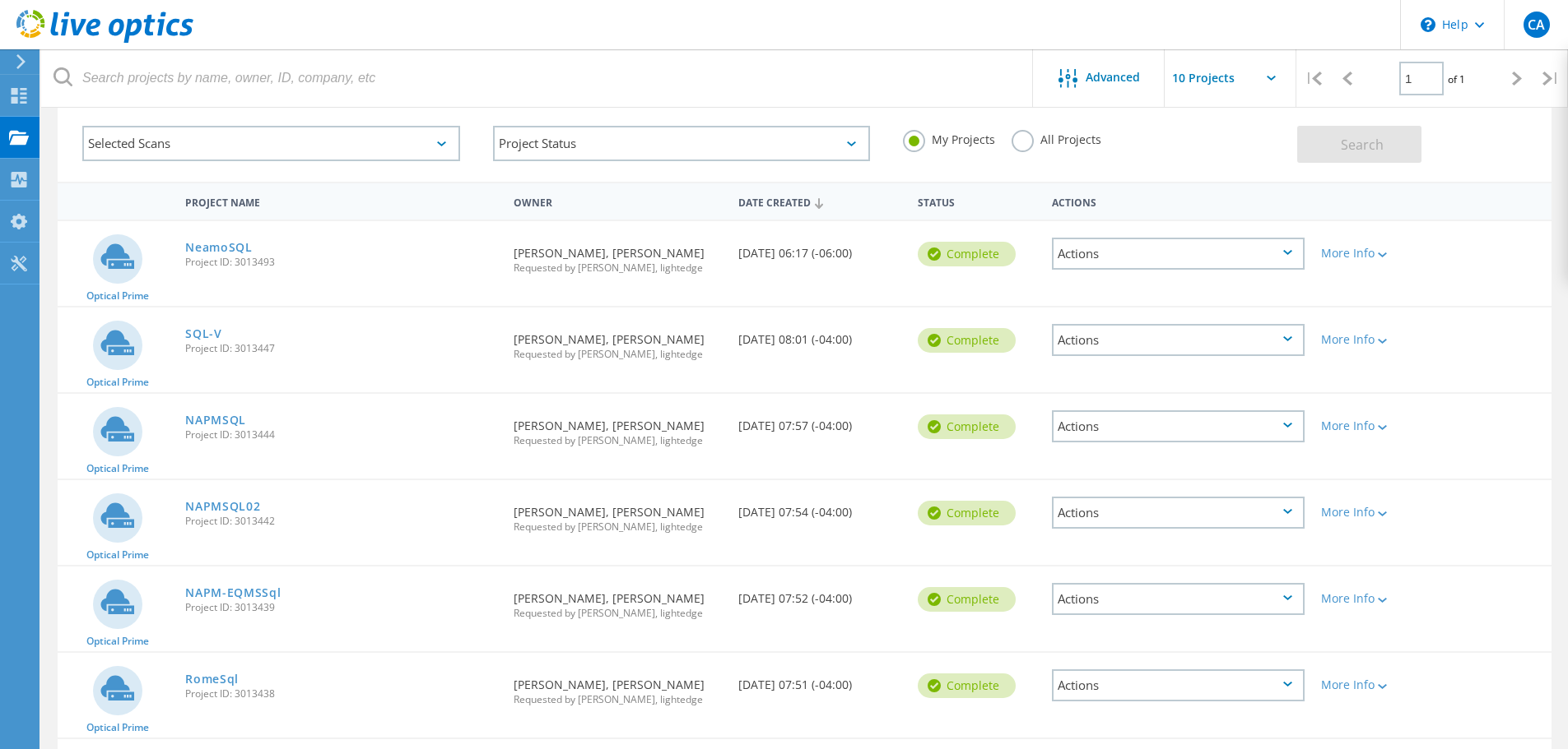
click at [1371, 243] on div "More Info" at bounding box center [1372, 248] width 119 height 54
click at [1370, 251] on div "More Info" at bounding box center [1372, 253] width 103 height 11
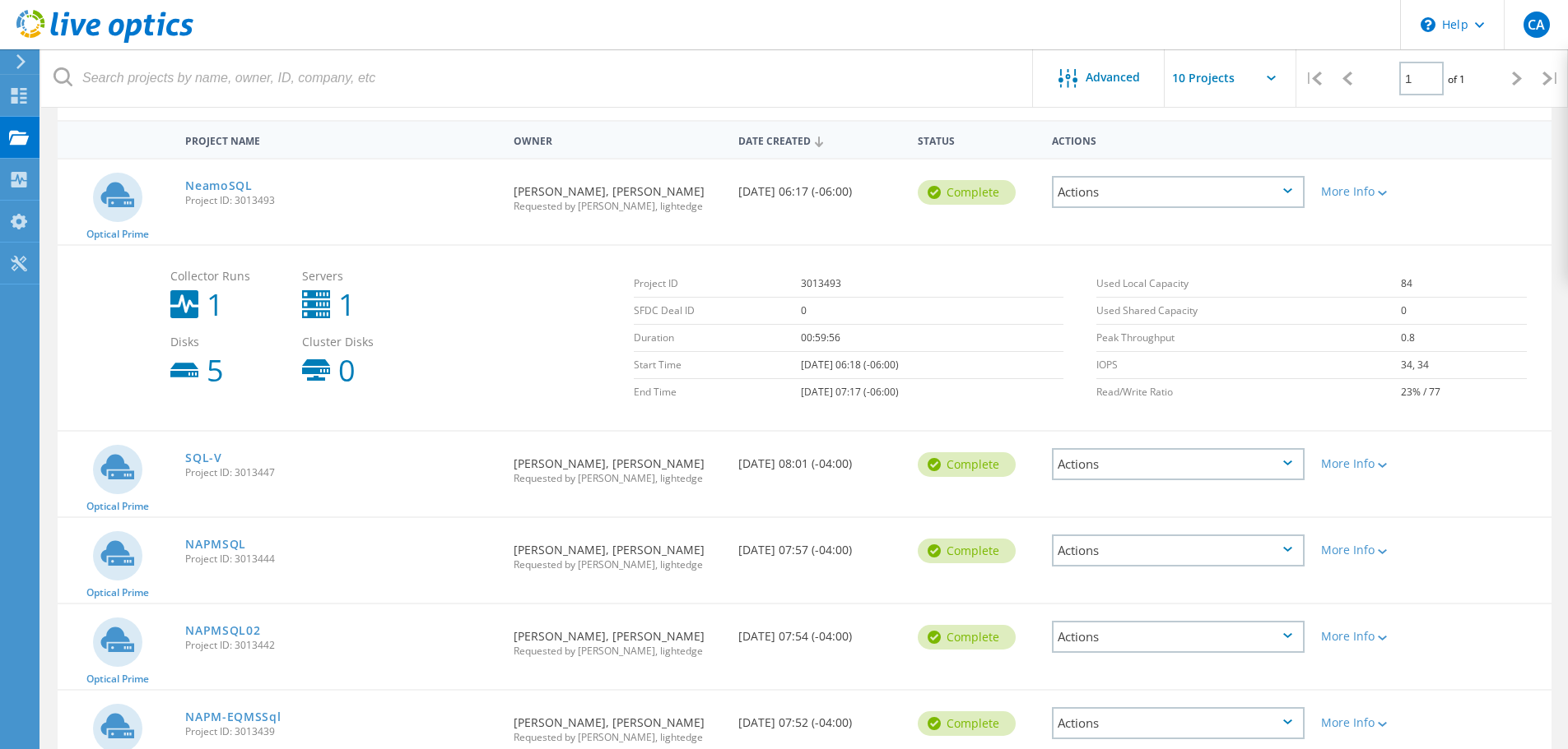
scroll to position [247, 0]
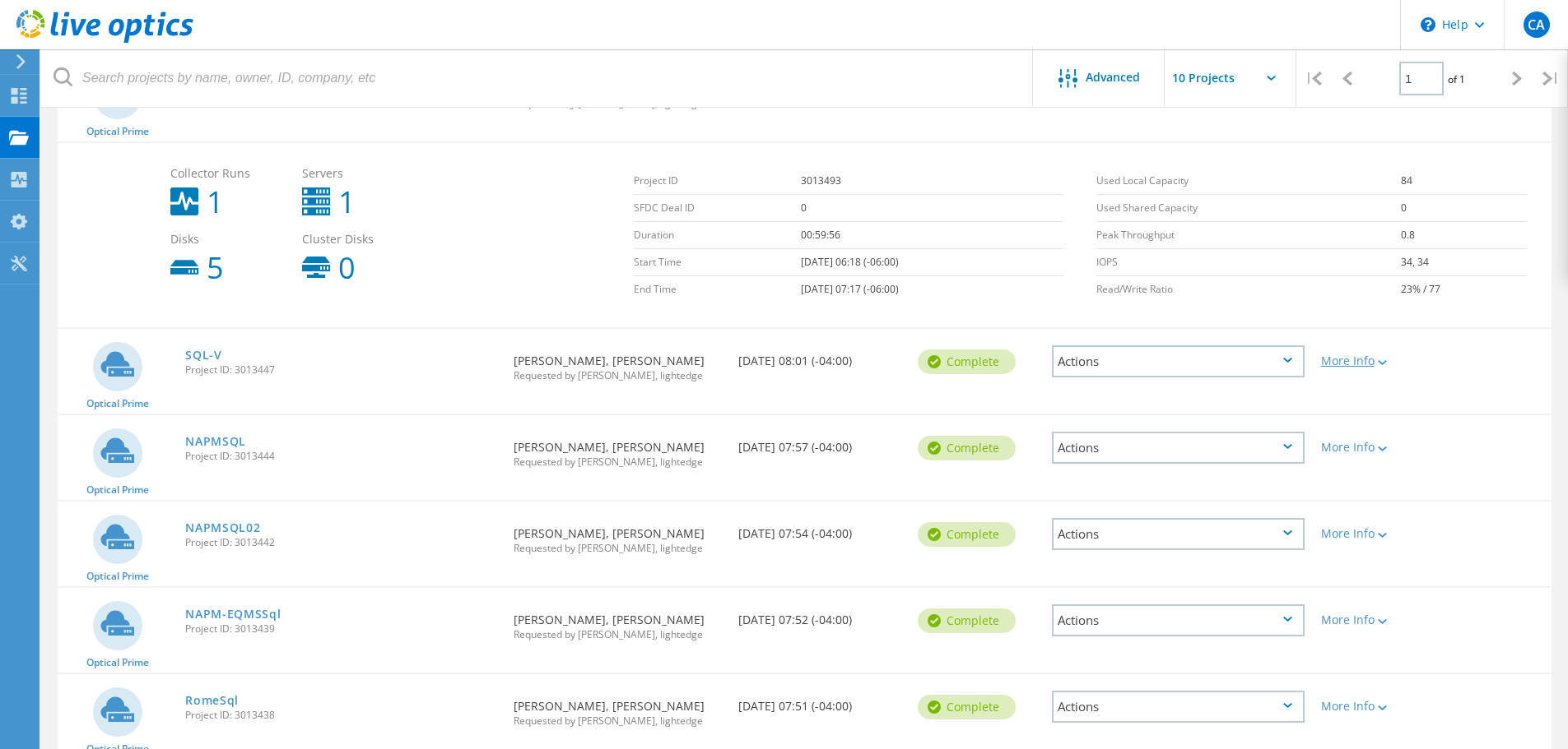
click at [1368, 360] on div "More Info" at bounding box center [1372, 361] width 103 height 11
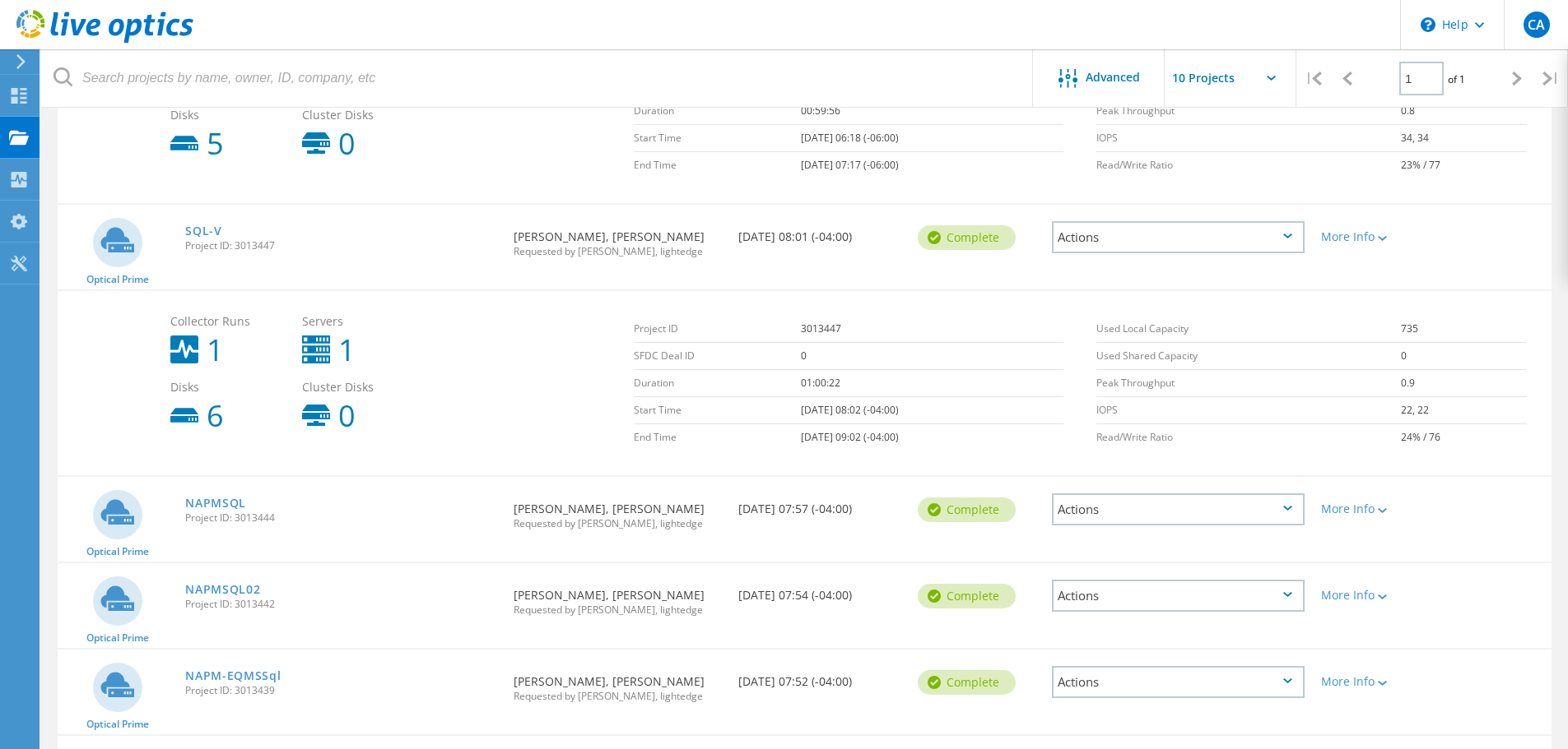
scroll to position [494, 0]
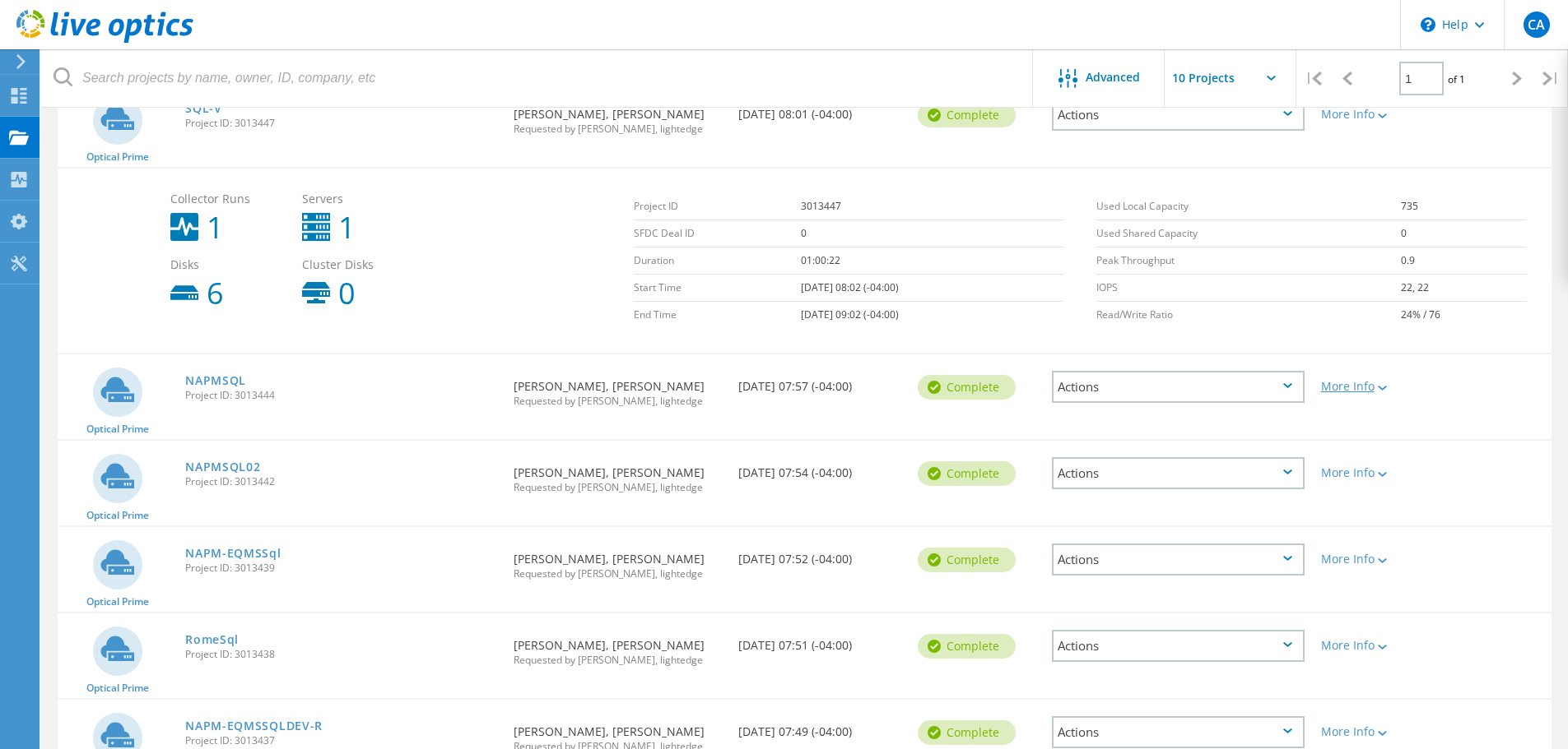
click at [1369, 391] on div "More Info" at bounding box center [1372, 387] width 103 height 11
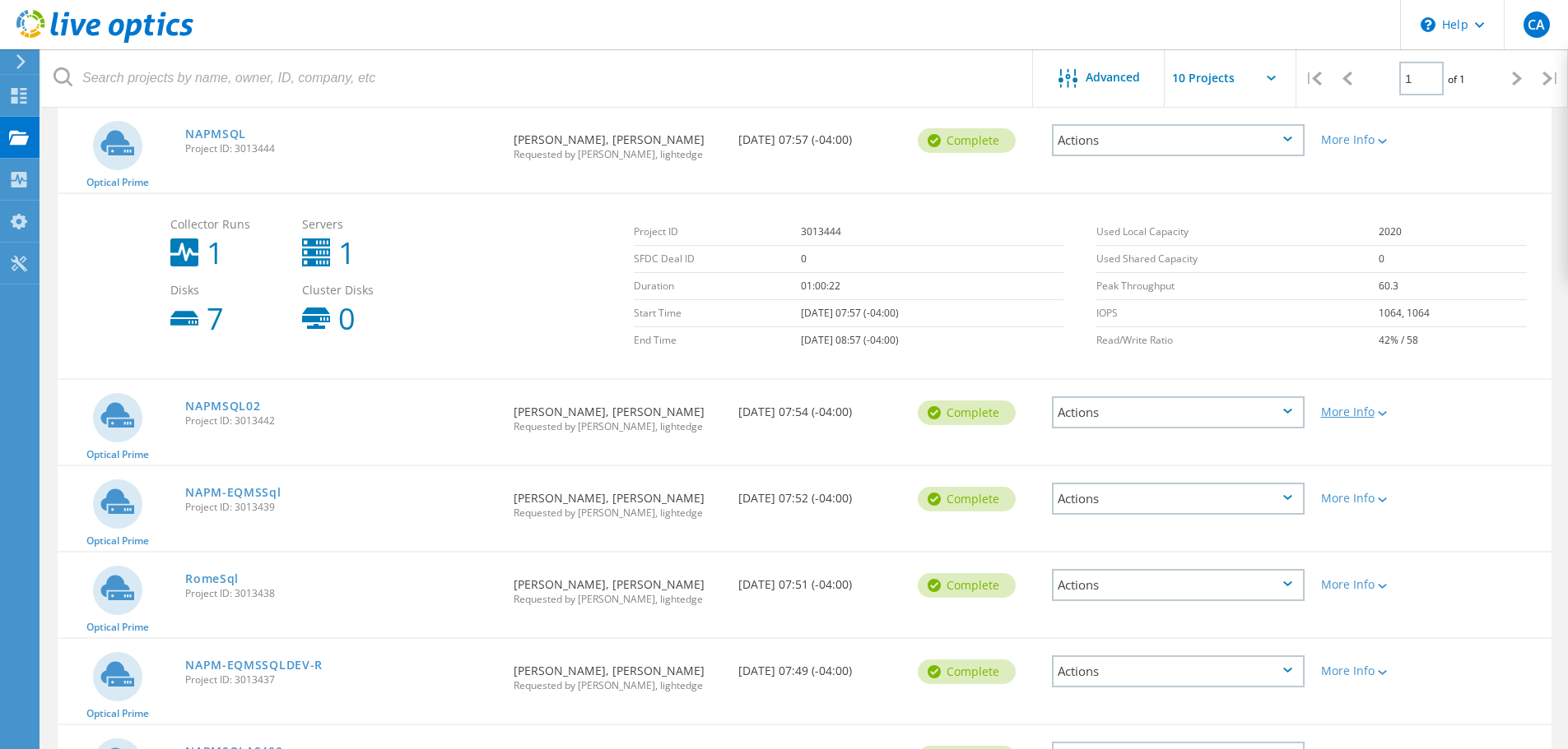
click at [1357, 413] on div "More Info" at bounding box center [1372, 412] width 103 height 11
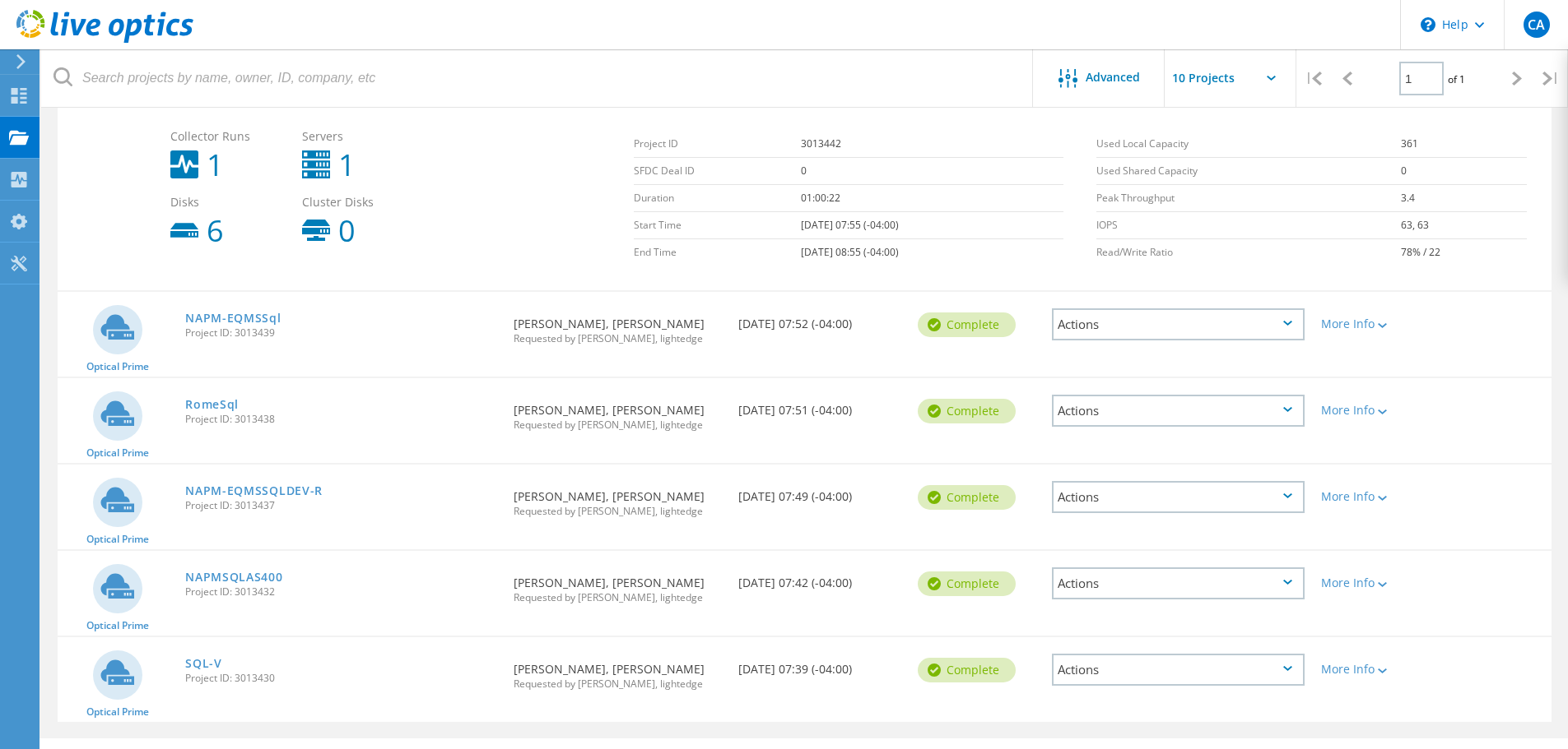
scroll to position [1140, 0]
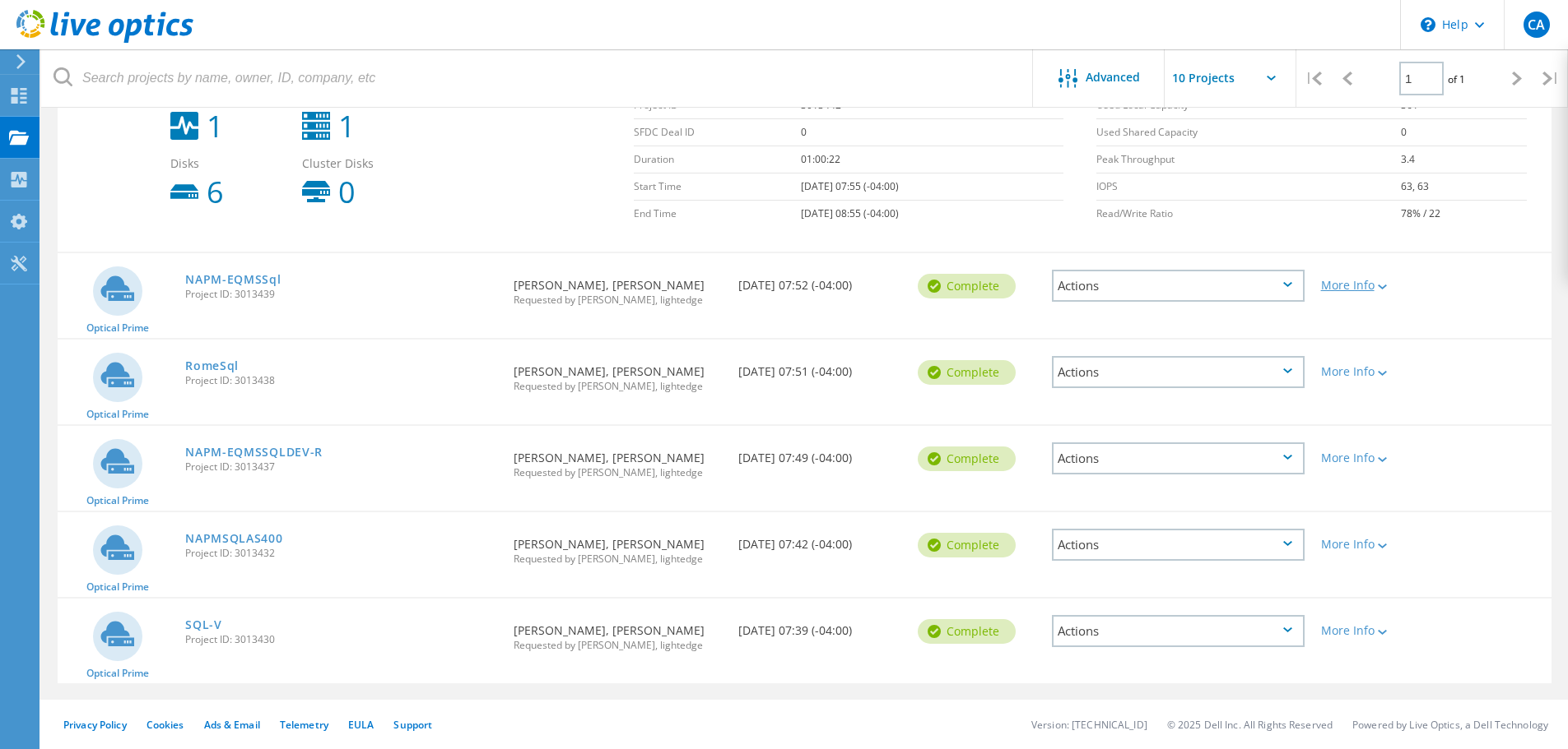
click at [1355, 286] on div "More Info" at bounding box center [1372, 286] width 103 height 11
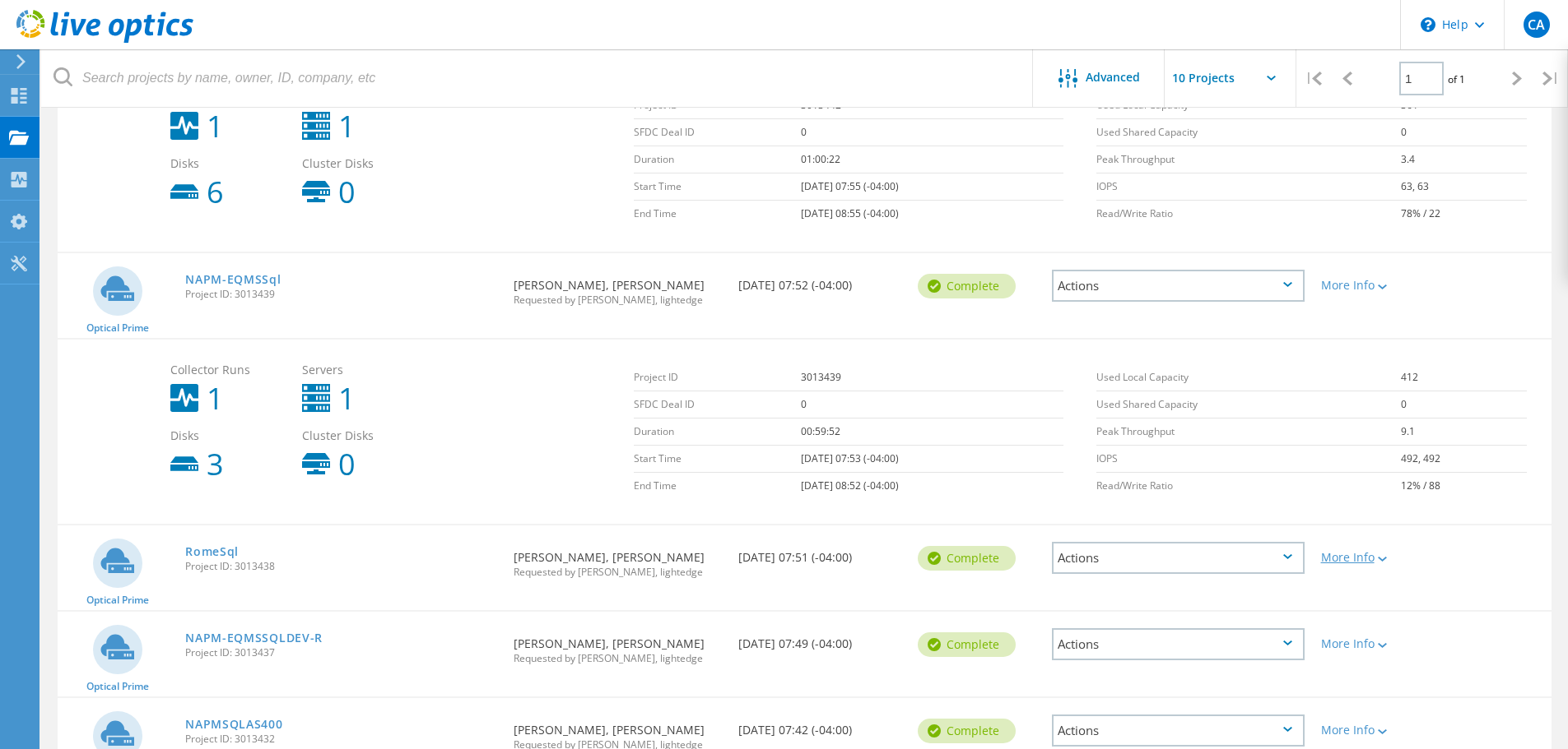
click at [1343, 563] on div "More Info" at bounding box center [1372, 558] width 103 height 11
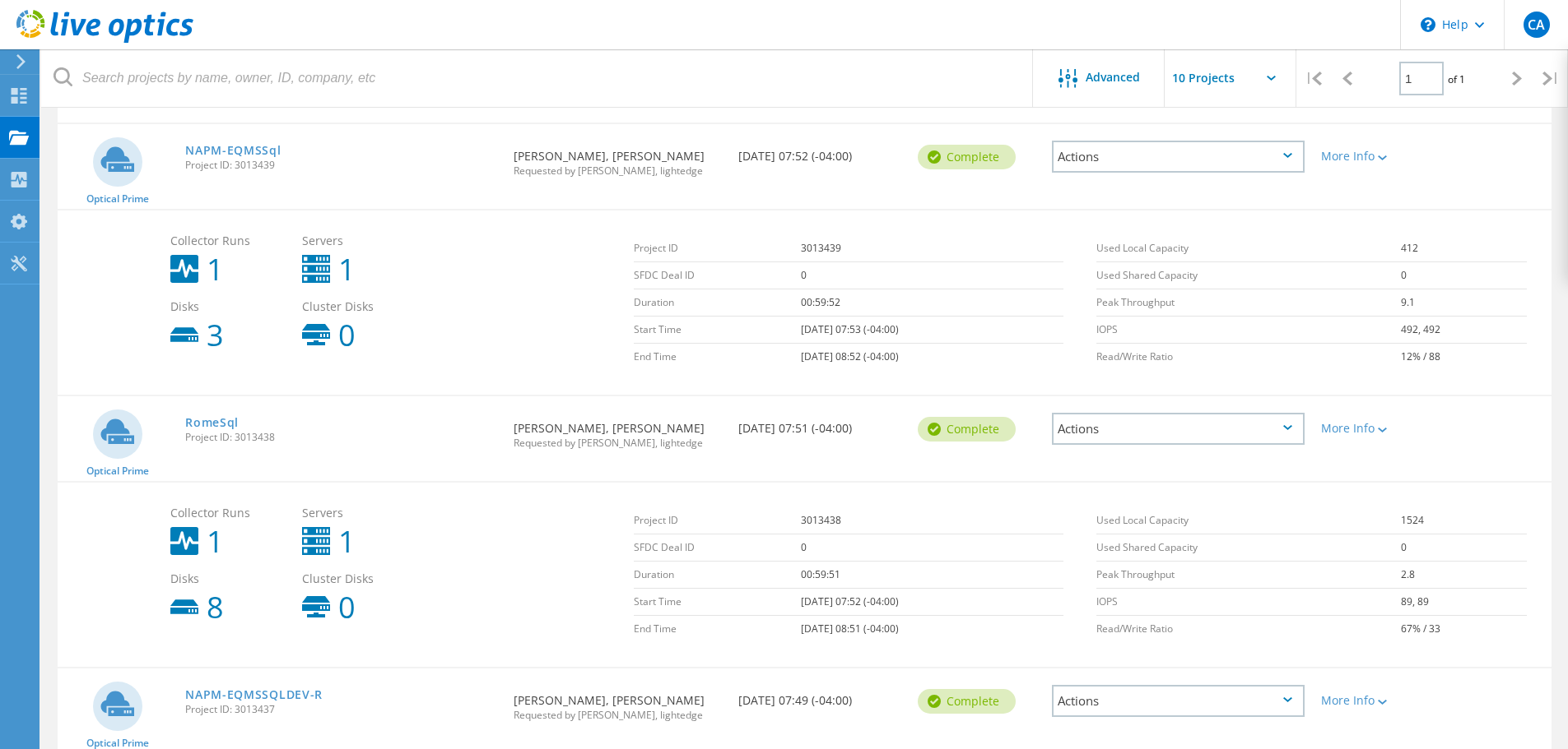
scroll to position [1468, 0]
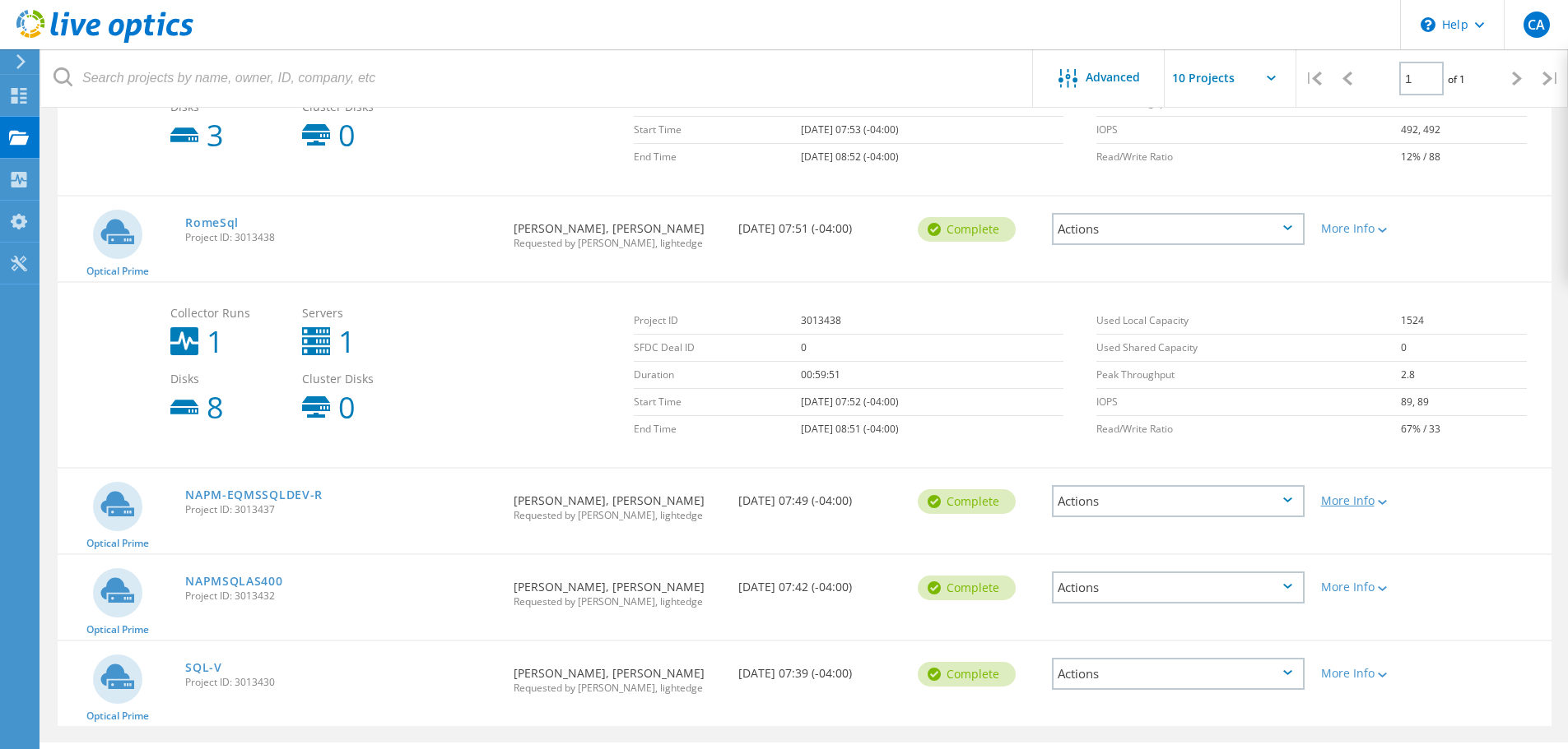
click at [1354, 502] on div "More Info" at bounding box center [1372, 501] width 103 height 11
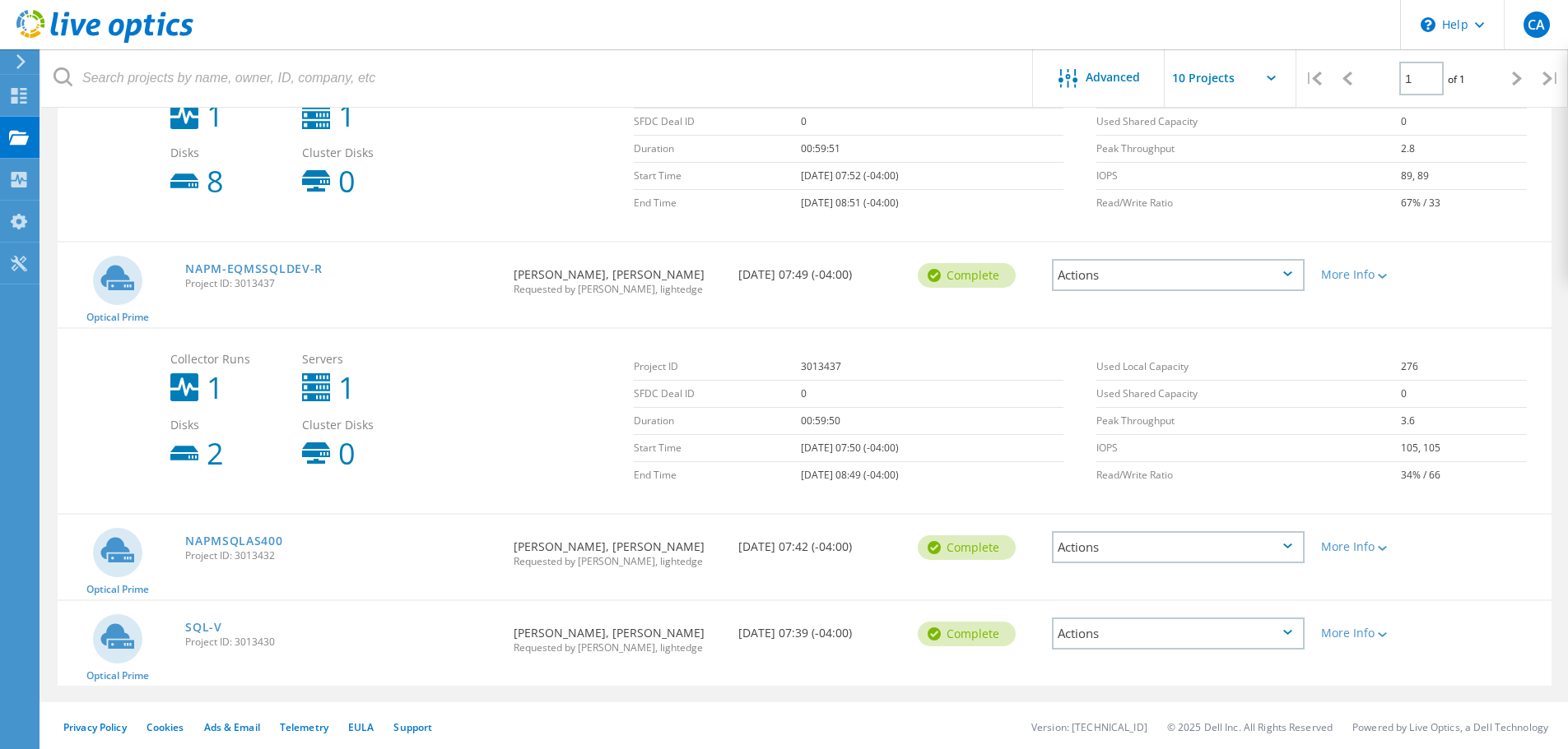
scroll to position [1697, 0]
click at [1353, 545] on div "More Info" at bounding box center [1372, 545] width 103 height 11
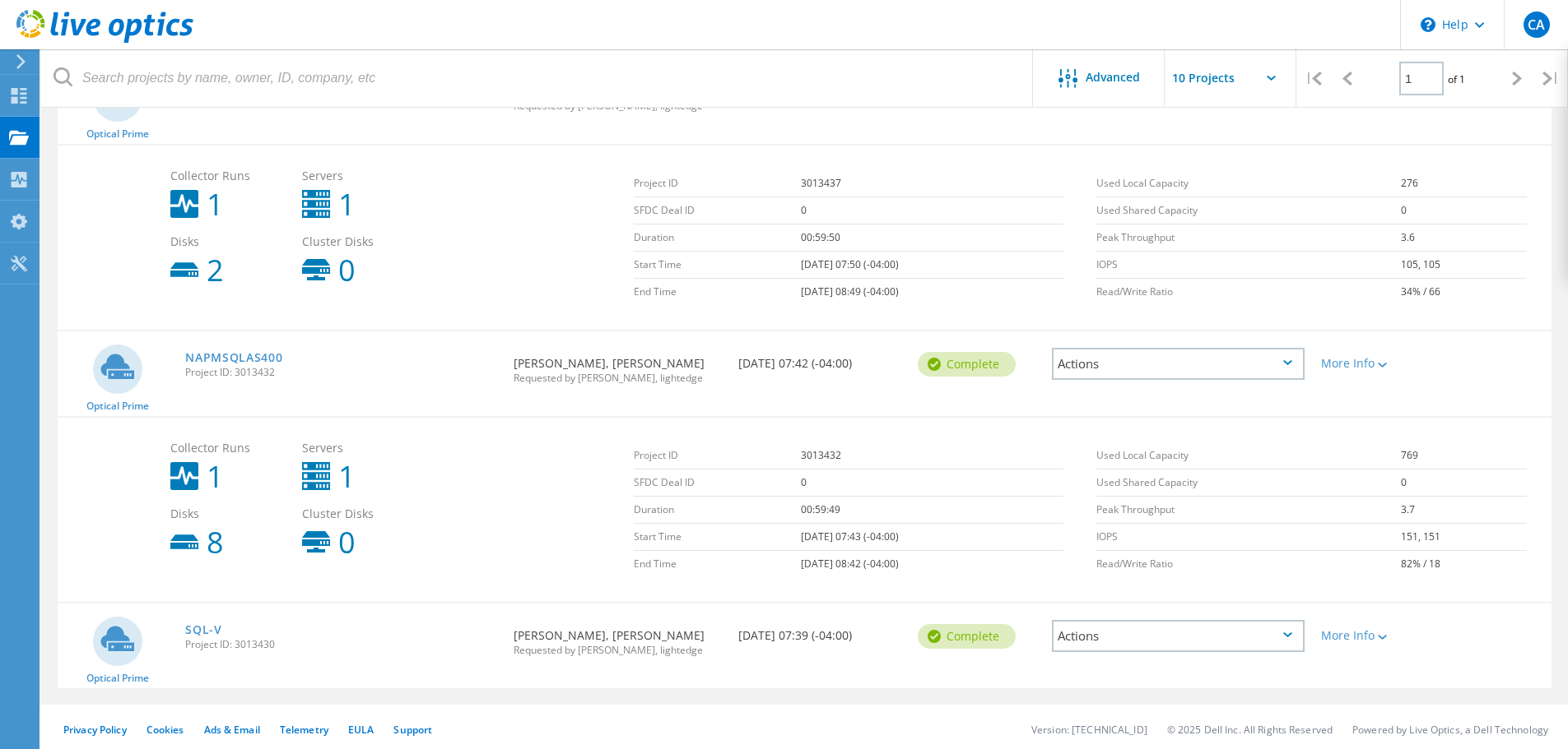
scroll to position [1882, 0]
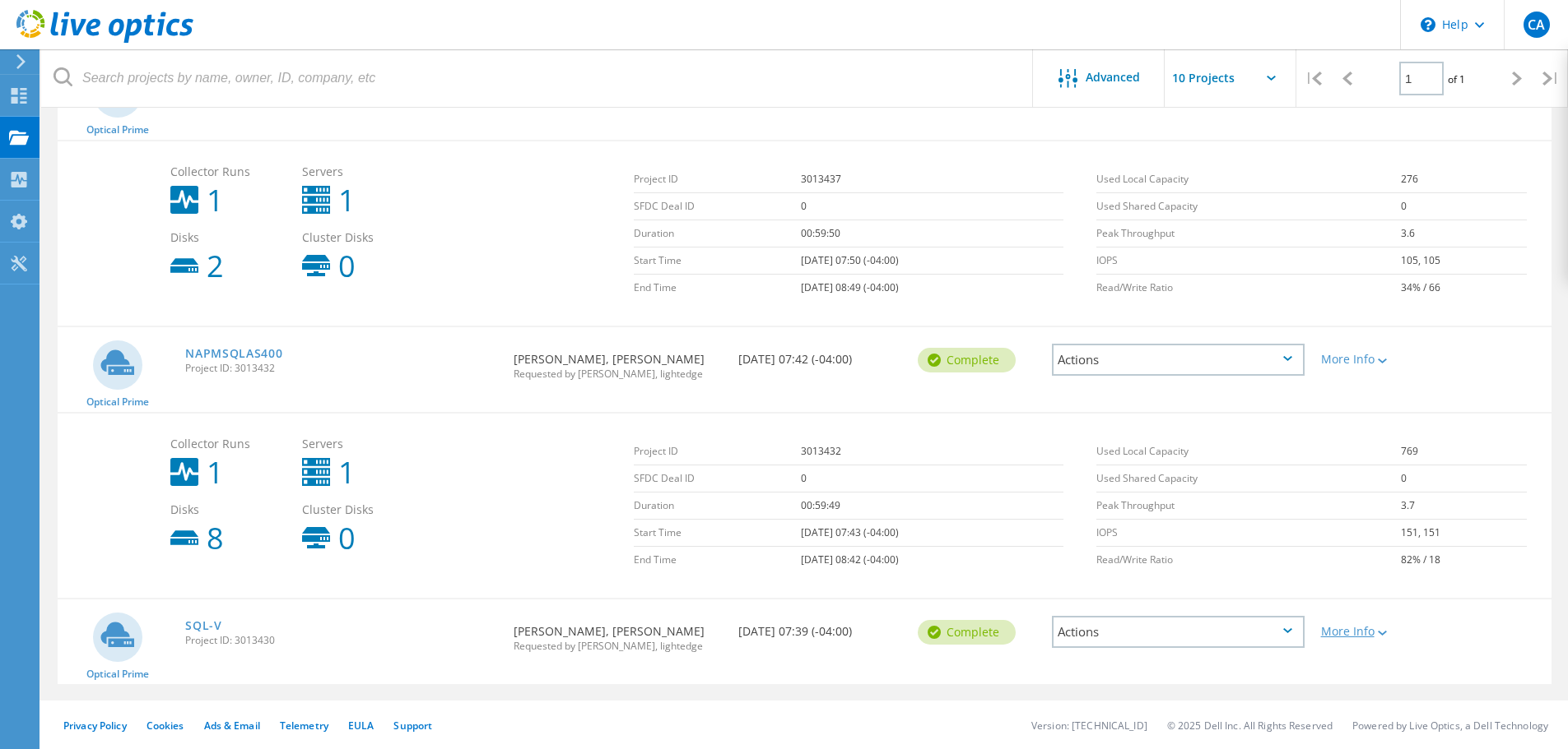
click at [1345, 632] on div "More Info" at bounding box center [1372, 632] width 103 height 11
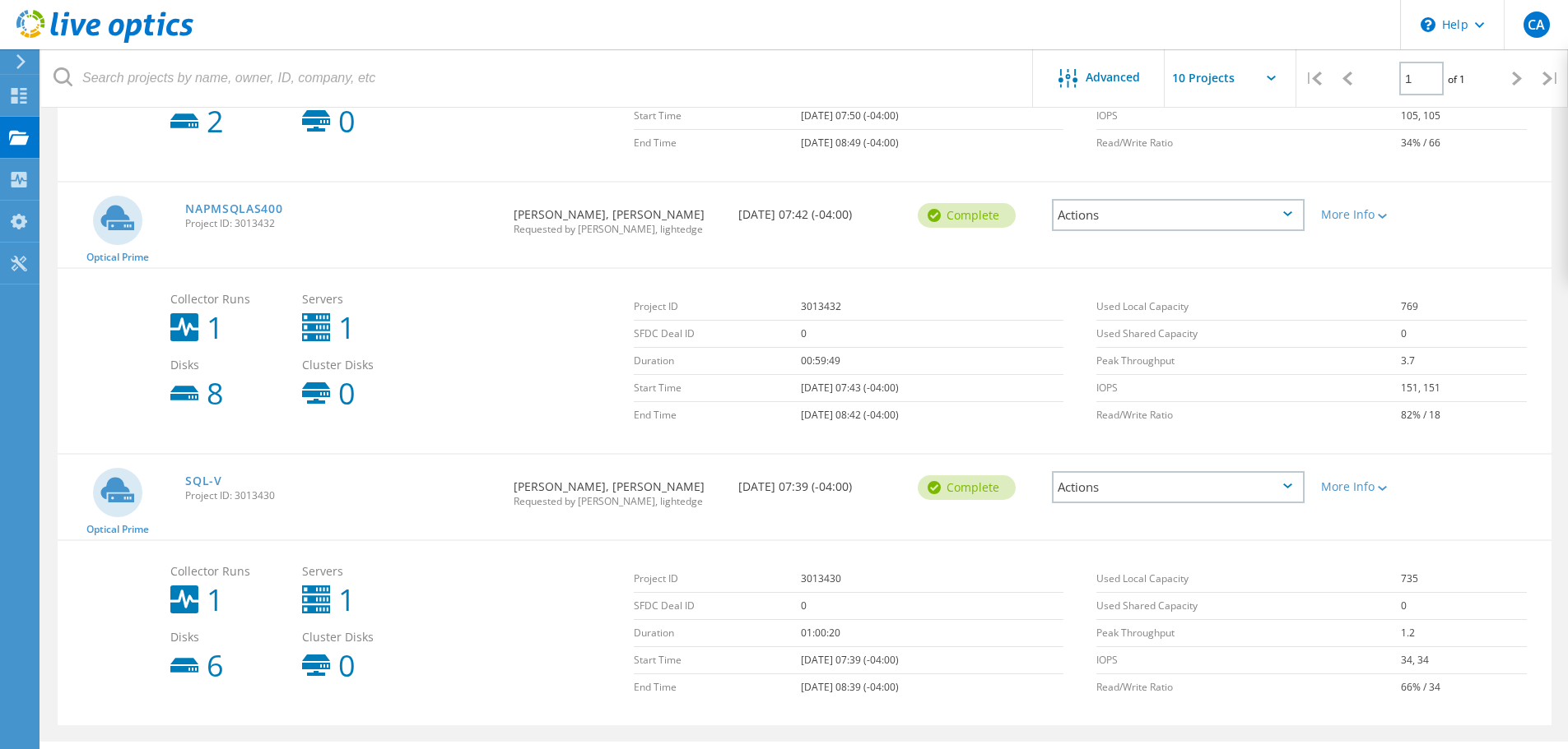
scroll to position [2056, 0]
